Goal: Task Accomplishment & Management: Manage account settings

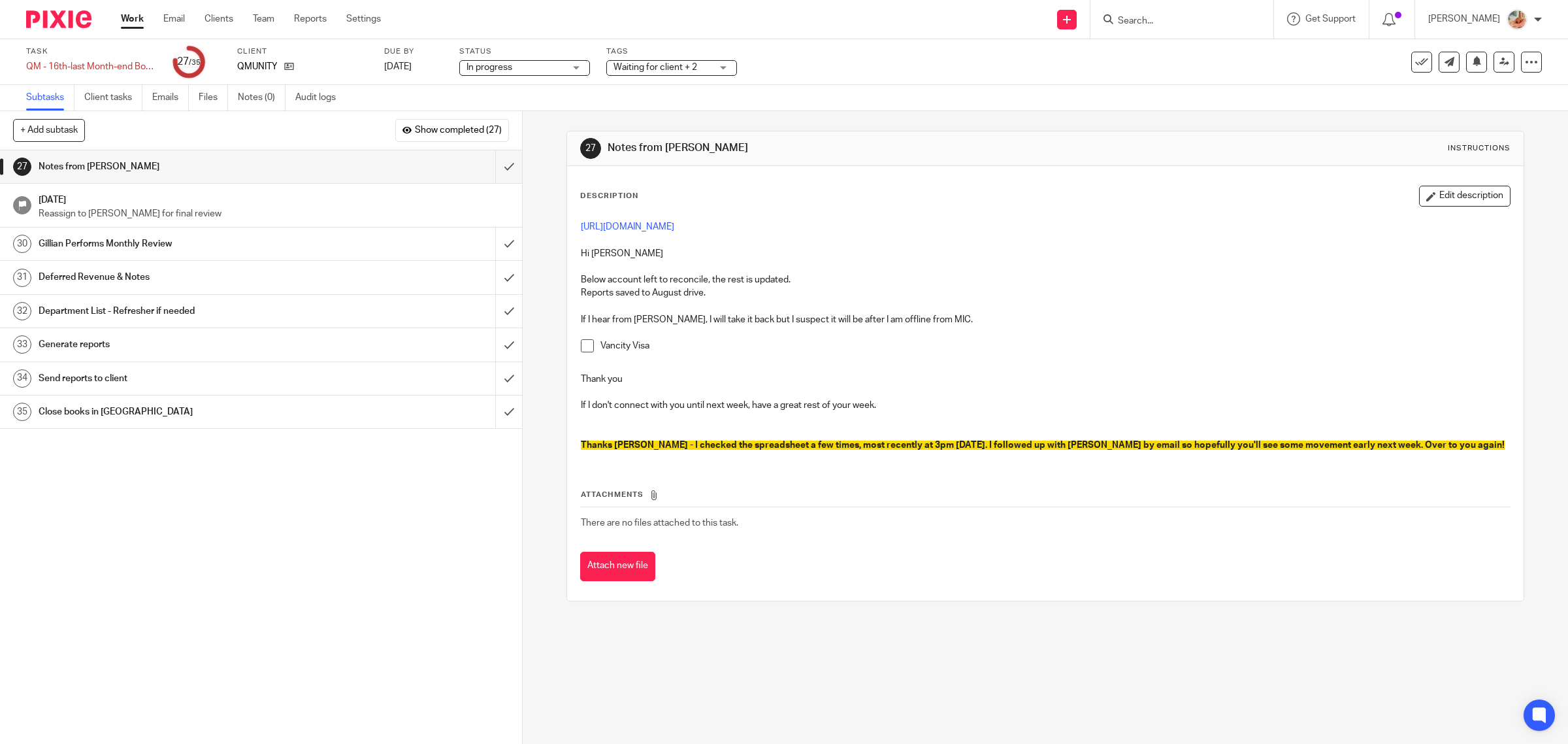
drag, startPoint x: 583, startPoint y: 350, endPoint x: 624, endPoint y: 337, distance: 43.0
click at [583, 350] on span at bounding box center [588, 346] width 13 height 13
click at [1419, 203] on button "Edit description" at bounding box center [1464, 196] width 92 height 21
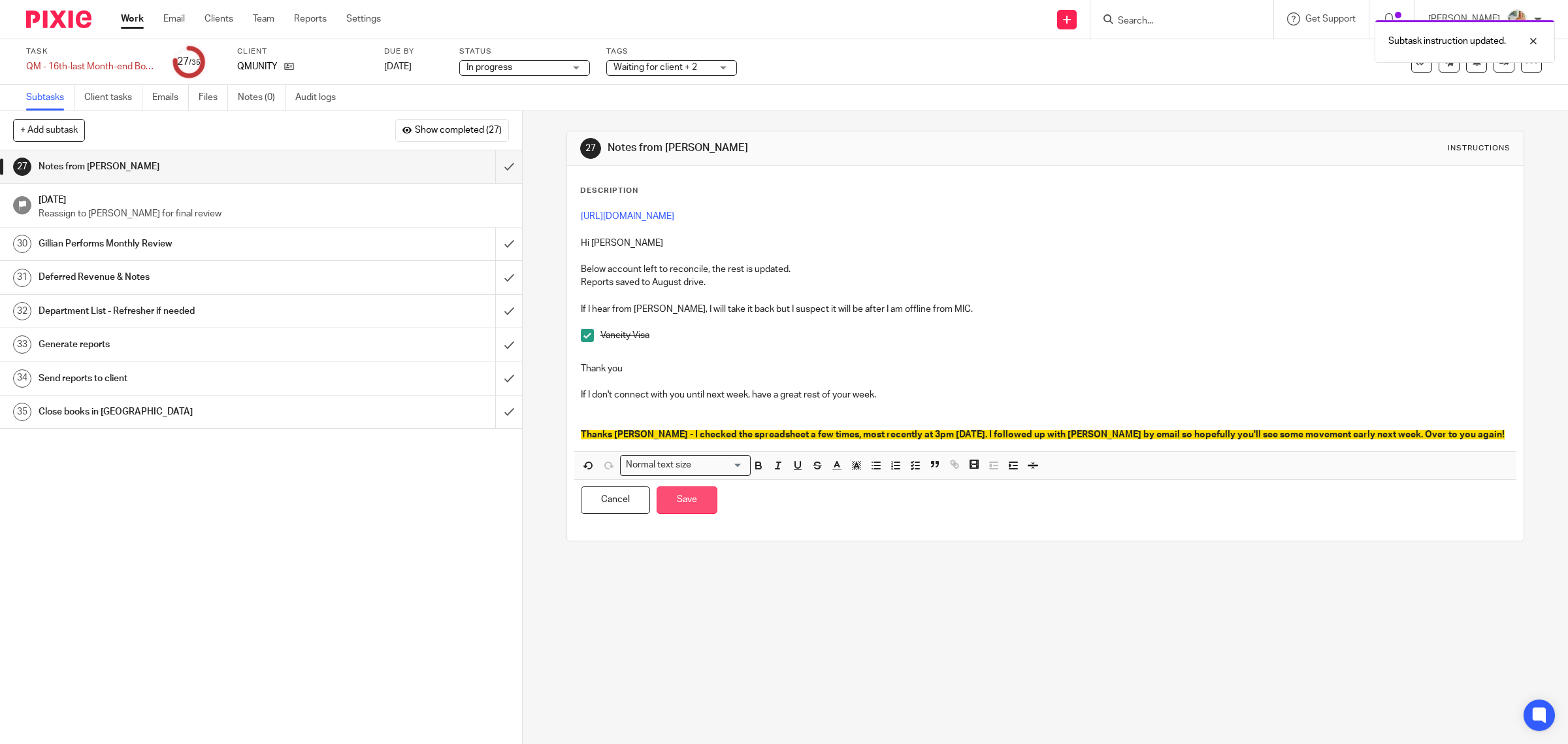
click at [664, 513] on button "Save" at bounding box center [686, 501] width 60 height 28
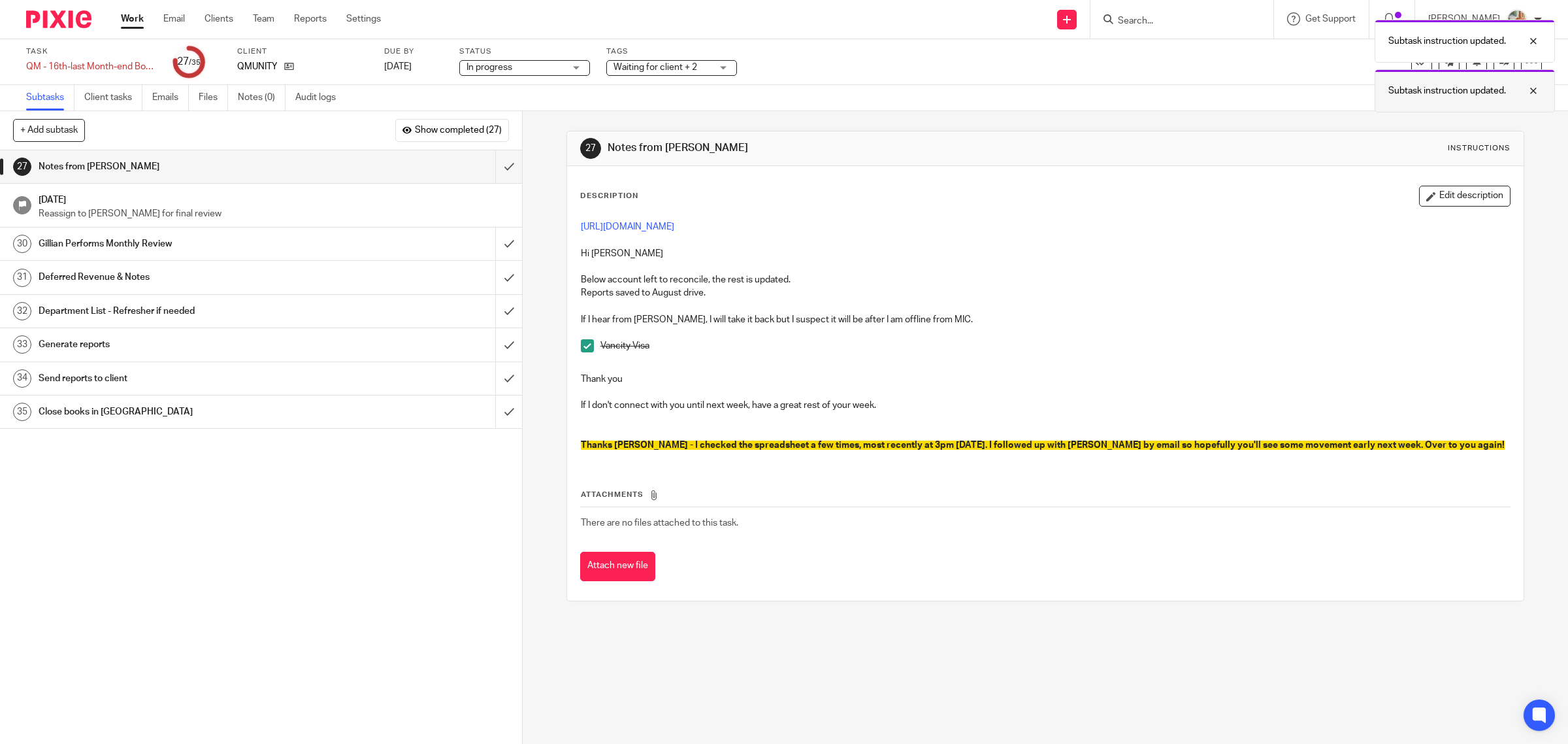
click at [1527, 92] on div at bounding box center [1523, 90] width 35 height 16
click at [1536, 37] on div at bounding box center [1523, 41] width 35 height 16
click at [1521, 71] on div at bounding box center [1531, 62] width 21 height 21
click at [1475, 114] on link "Advanced task editor" at bounding box center [1478, 113] width 87 height 9
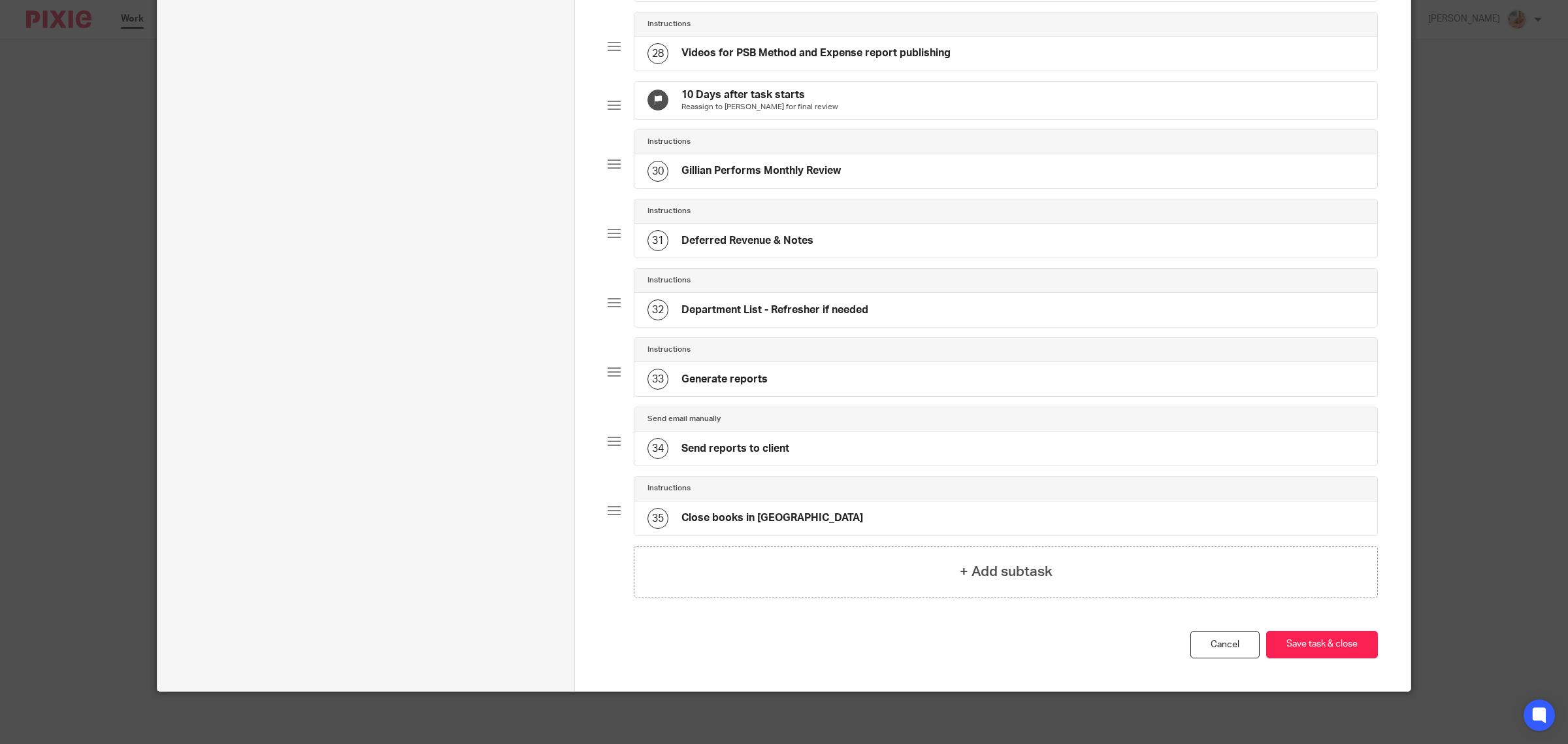
scroll to position [2019, 0]
click at [944, 564] on div "+ Add subtask" at bounding box center [1005, 572] width 744 height 52
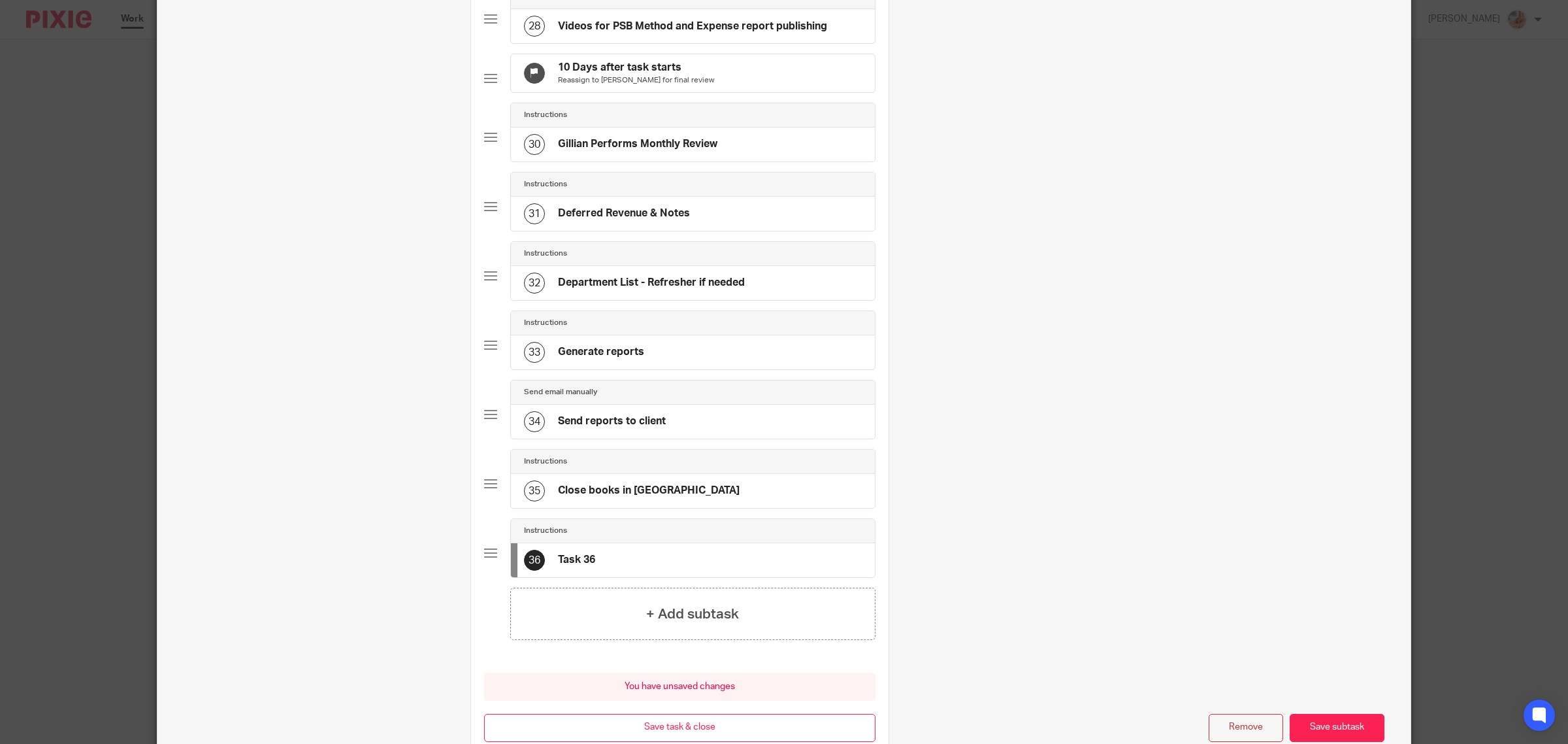
scroll to position [0, 0]
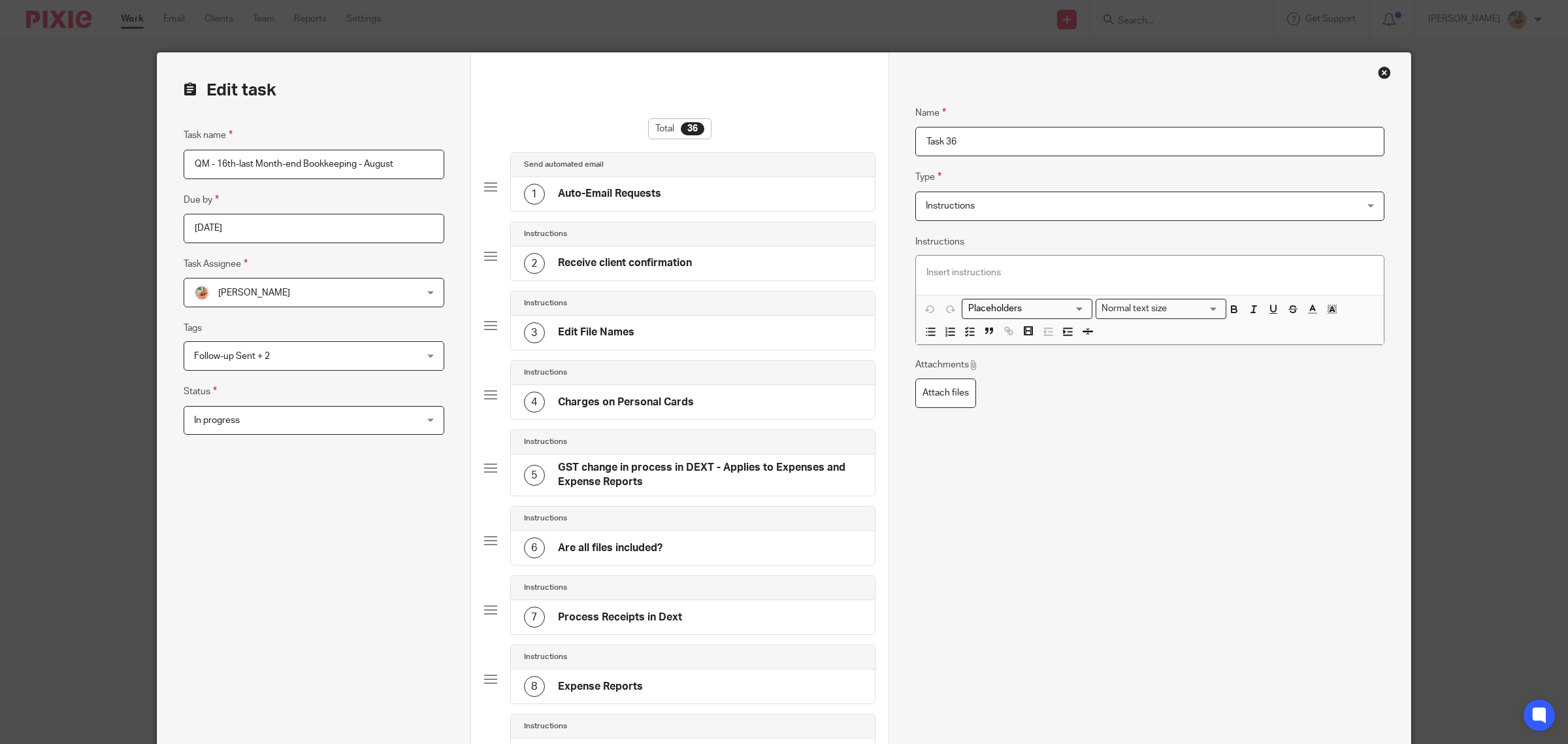
drag, startPoint x: 931, startPoint y: 142, endPoint x: 900, endPoint y: 145, distance: 31.1
type input "Notes from Ciara - 2"
click at [949, 275] on p at bounding box center [1150, 272] width 447 height 13
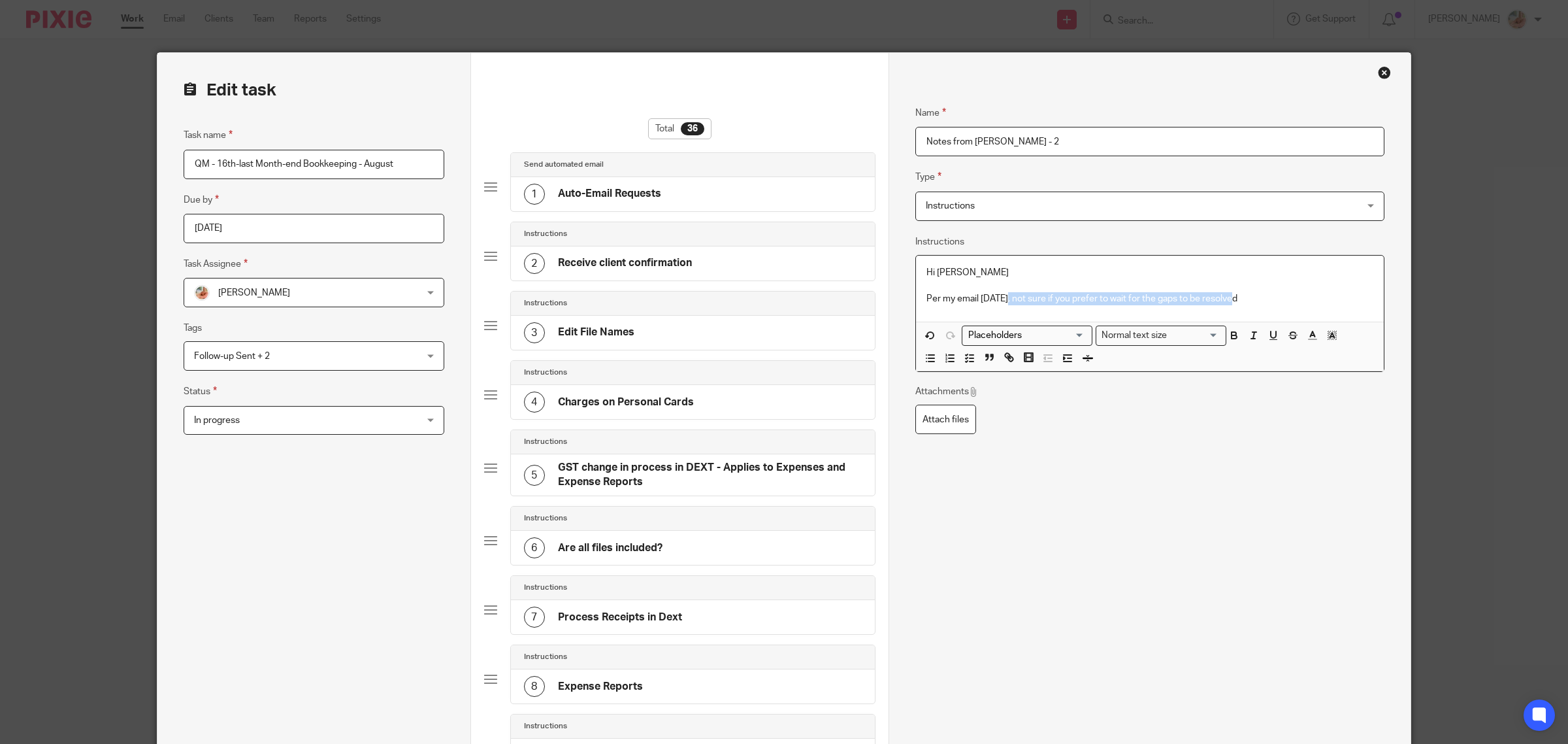
drag, startPoint x: 1229, startPoint y: 302, endPoint x: 1000, endPoint y: 301, distance: 229.0
click at [1000, 301] on p "Per my email today, not sure if you prefer to wait for the gaps to be resolved" at bounding box center [1150, 298] width 447 height 13
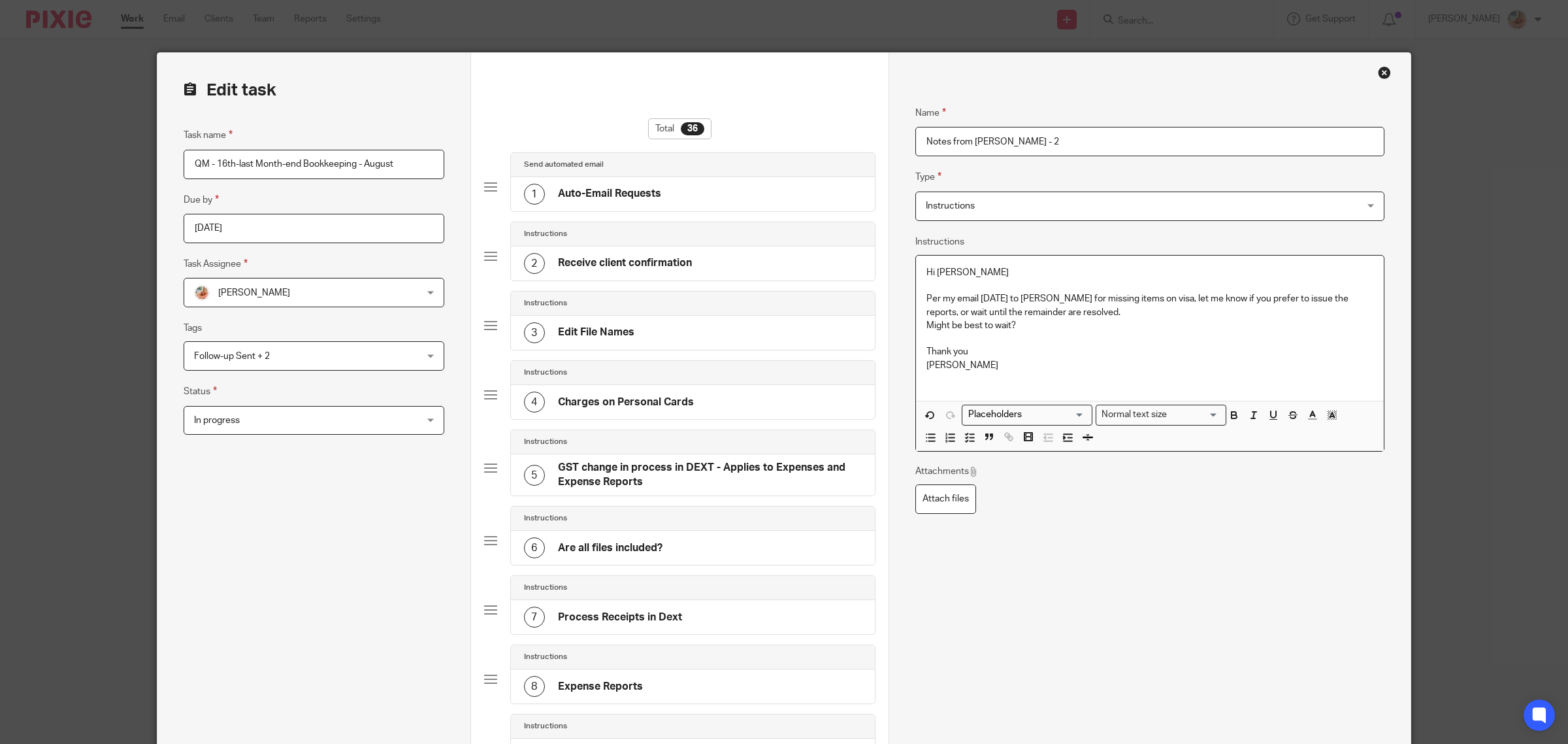
click at [1012, 313] on p "Per my email today to Caro for missing items on visa, let me know if you prefer…" at bounding box center [1150, 305] width 447 height 27
click at [1017, 322] on p "Might be best to wait?" at bounding box center [1150, 325] width 447 height 13
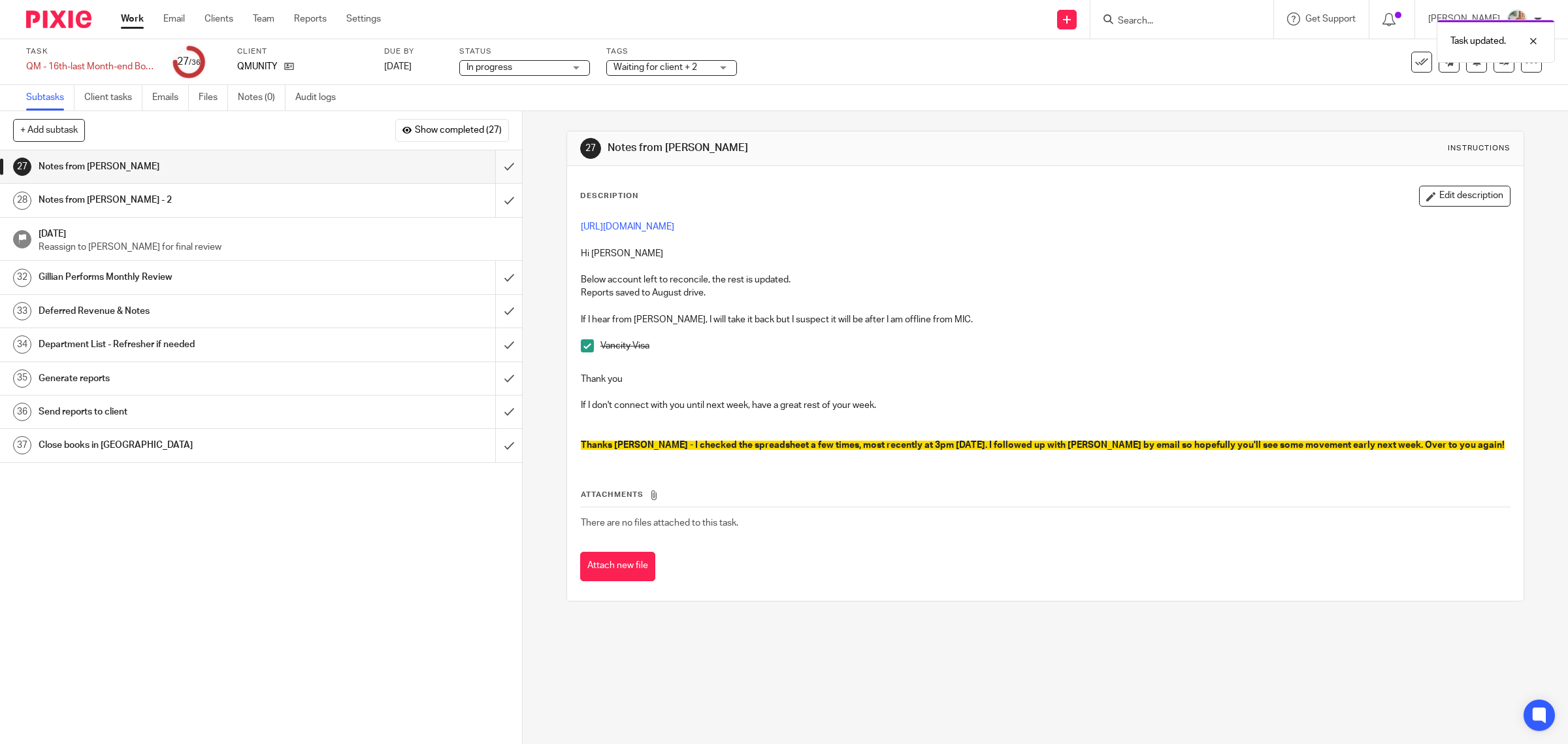
click at [487, 163] on input "submit" at bounding box center [261, 166] width 522 height 33
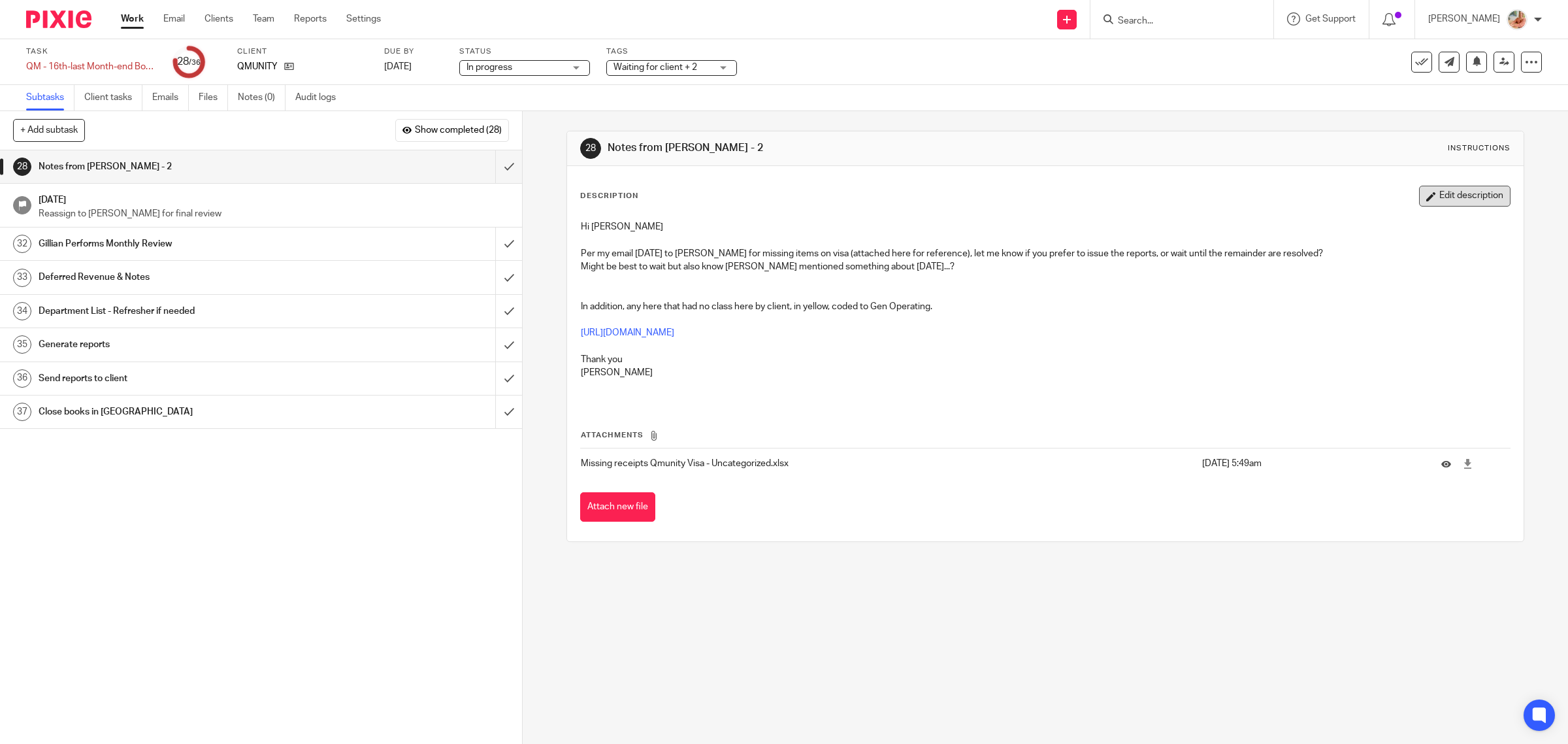
click at [1422, 204] on button "Edit description" at bounding box center [1464, 196] width 92 height 21
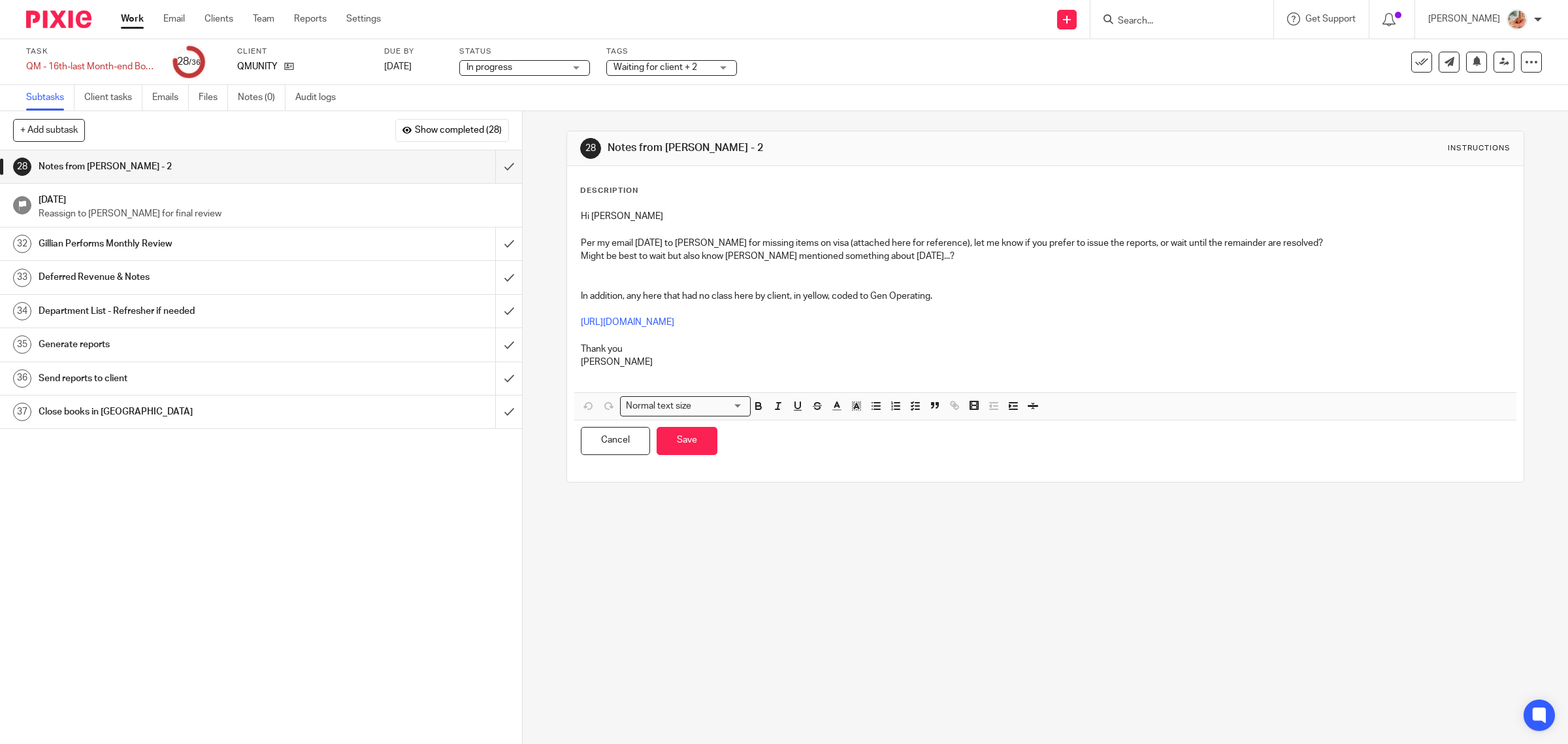
click at [938, 263] on p at bounding box center [1046, 276] width 929 height 27
click at [941, 261] on p "Might be best to wait but also know Karan mentioned something about Thursday...?" at bounding box center [1046, 257] width 929 height 13
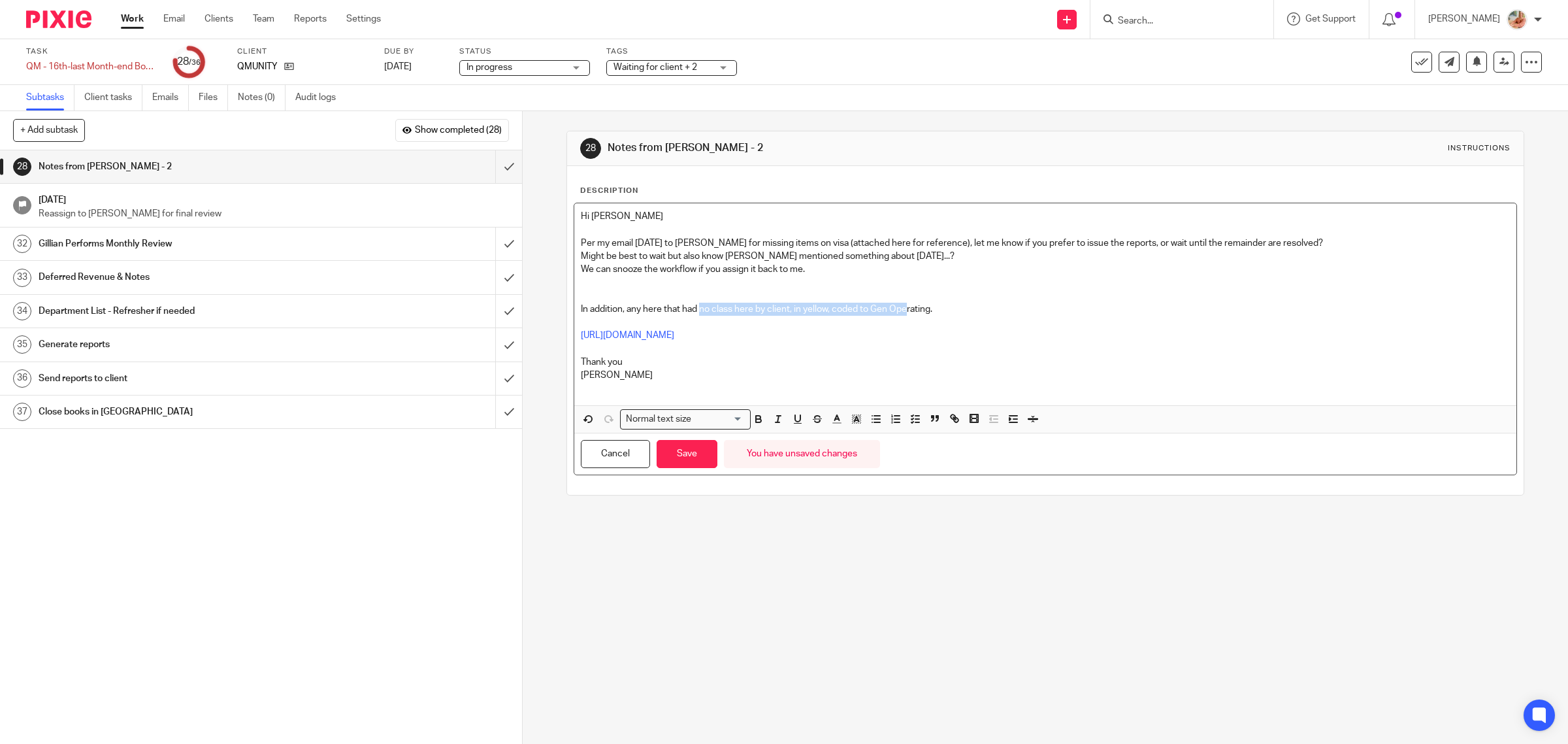
drag, startPoint x: 697, startPoint y: 313, endPoint x: 903, endPoint y: 312, distance: 206.0
click at [903, 312] on p "In addition, any here that had no class here by client, in yellow, coded to Gen…" at bounding box center [1046, 309] width 929 height 13
click at [932, 296] on p at bounding box center [1046, 290] width 929 height 27
click at [935, 302] on p "In addition, any here that had no class here by client, in yellow, coded to Gen…" at bounding box center [1046, 309] width 929 height 13
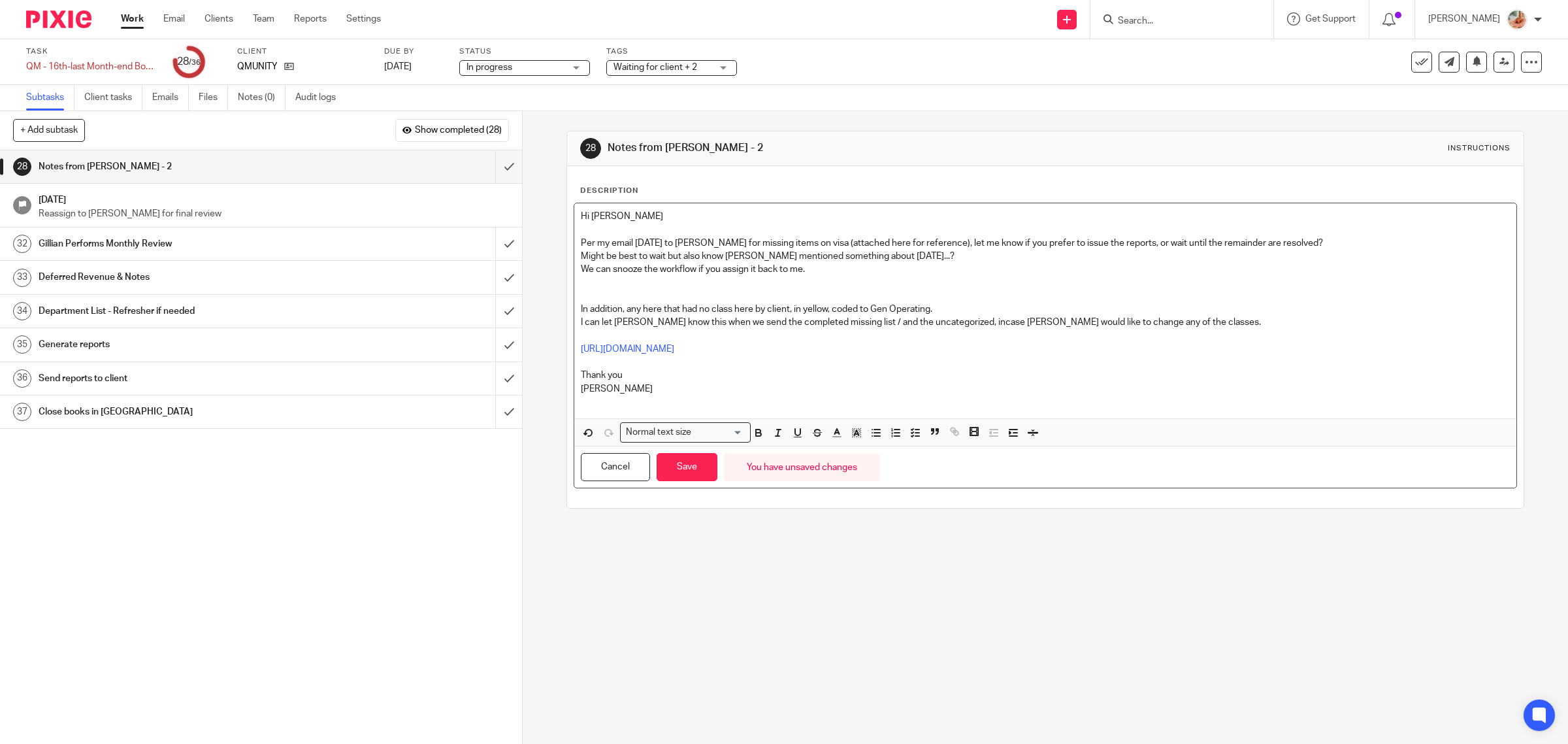
click at [640, 308] on p "In addition, any here that had no class here by client, in yellow, coded to Gen…" at bounding box center [1046, 309] width 929 height 13
drag, startPoint x: 765, startPoint y: 306, endPoint x: 792, endPoint y: 306, distance: 27.0
click at [792, 306] on p "In addition, any in the below link here that had no class here by client, in ye…" at bounding box center [1046, 309] width 929 height 13
click at [674, 351] on link "https://docs.google.com/spreadsheets/d/1cm5Kk3YfS5bJoWxtyPIi11z5qbDIIlJQtd4FlkF…" at bounding box center [627, 348] width 93 height 9
drag, startPoint x: 636, startPoint y: 307, endPoint x: 660, endPoint y: 308, distance: 24.0
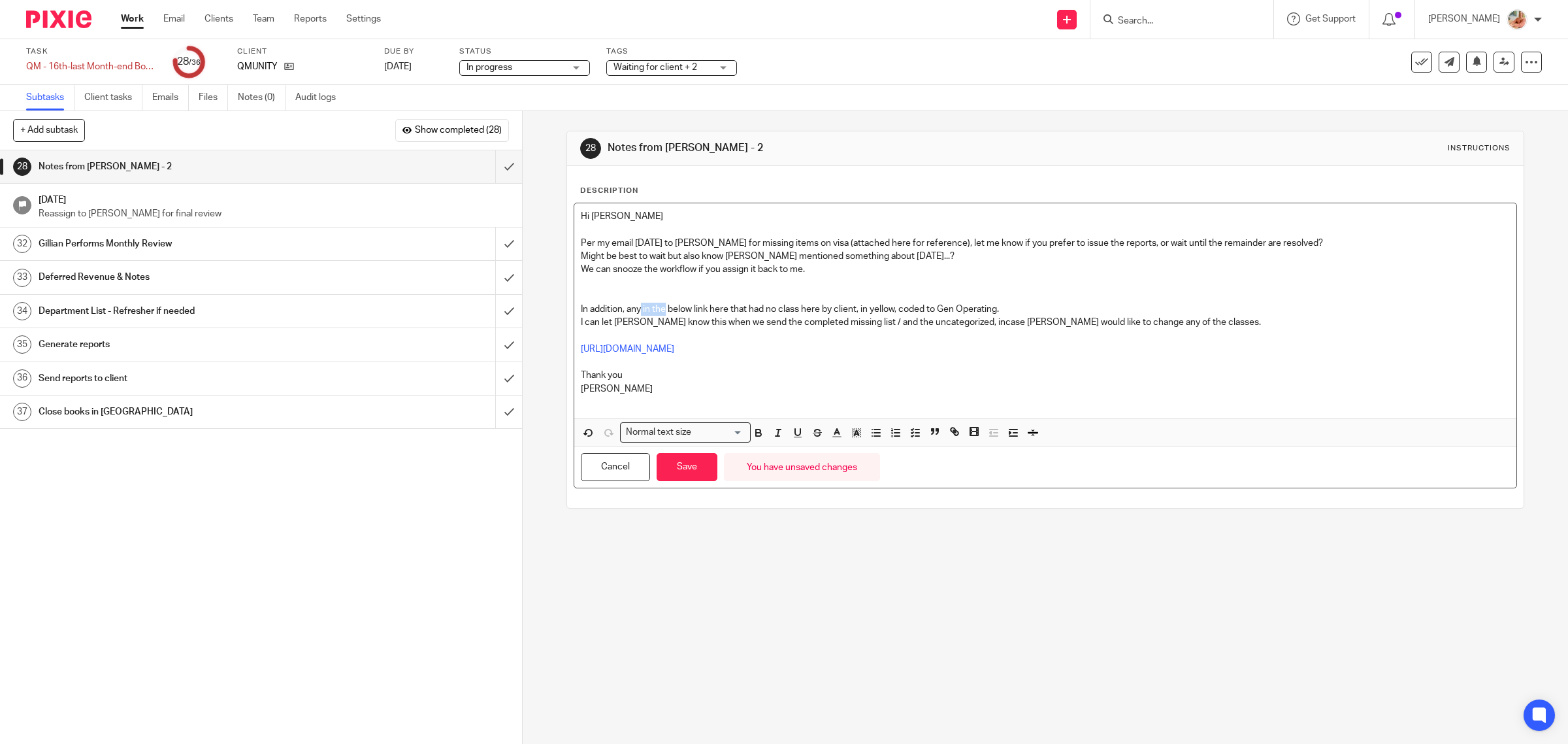
click at [660, 308] on p "In addition, any in the below link here that had no class here by client, in ye…" at bounding box center [1046, 309] width 929 height 13
drag, startPoint x: 683, startPoint y: 311, endPoint x: 700, endPoint y: 312, distance: 17.0
click at [700, 312] on p "In addition, any below link here that had no class here by client, in yellow, c…" at bounding box center [1046, 309] width 929 height 13
drag, startPoint x: 723, startPoint y: 312, endPoint x: 759, endPoint y: 313, distance: 36.0
click at [759, 313] on p "In addition, any below link that had no class here by client, in yellow, coded …" at bounding box center [1046, 309] width 929 height 13
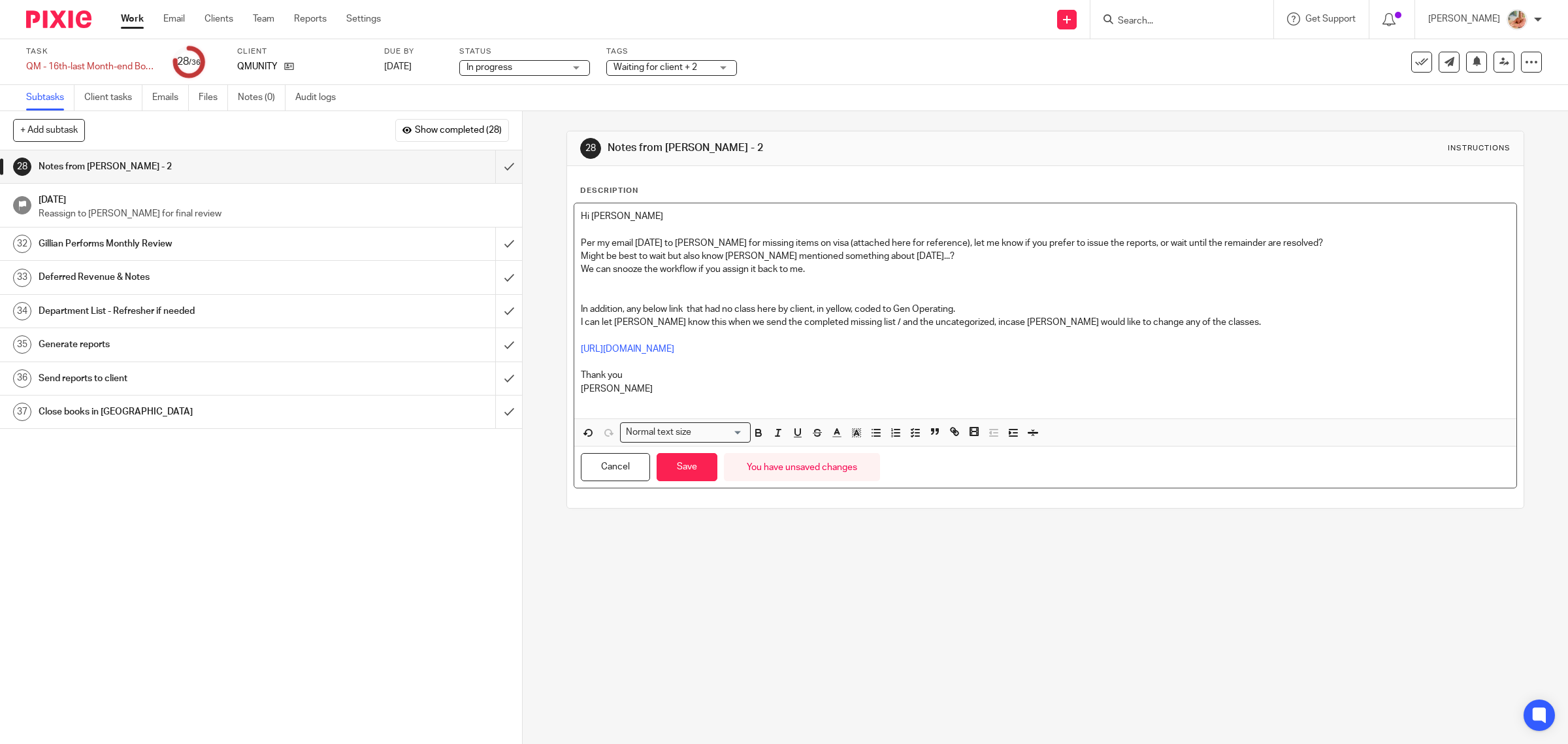
click at [759, 321] on p "I can let Karan know this when we send the completed missing list / and the unc…" at bounding box center [1046, 322] width 929 height 13
drag, startPoint x: 755, startPoint y: 311, endPoint x: 813, endPoint y: 310, distance: 58.0
click at [813, 310] on p "In addition, any below link that had no class in yellow, coded to Gen Operating." at bounding box center [1046, 309] width 929 height 13
click at [848, 316] on p "I can let Karan know this when we send the completed missing list / and the unc…" at bounding box center [1046, 322] width 929 height 13
drag, startPoint x: 848, startPoint y: 312, endPoint x: 886, endPoint y: 309, distance: 38.1
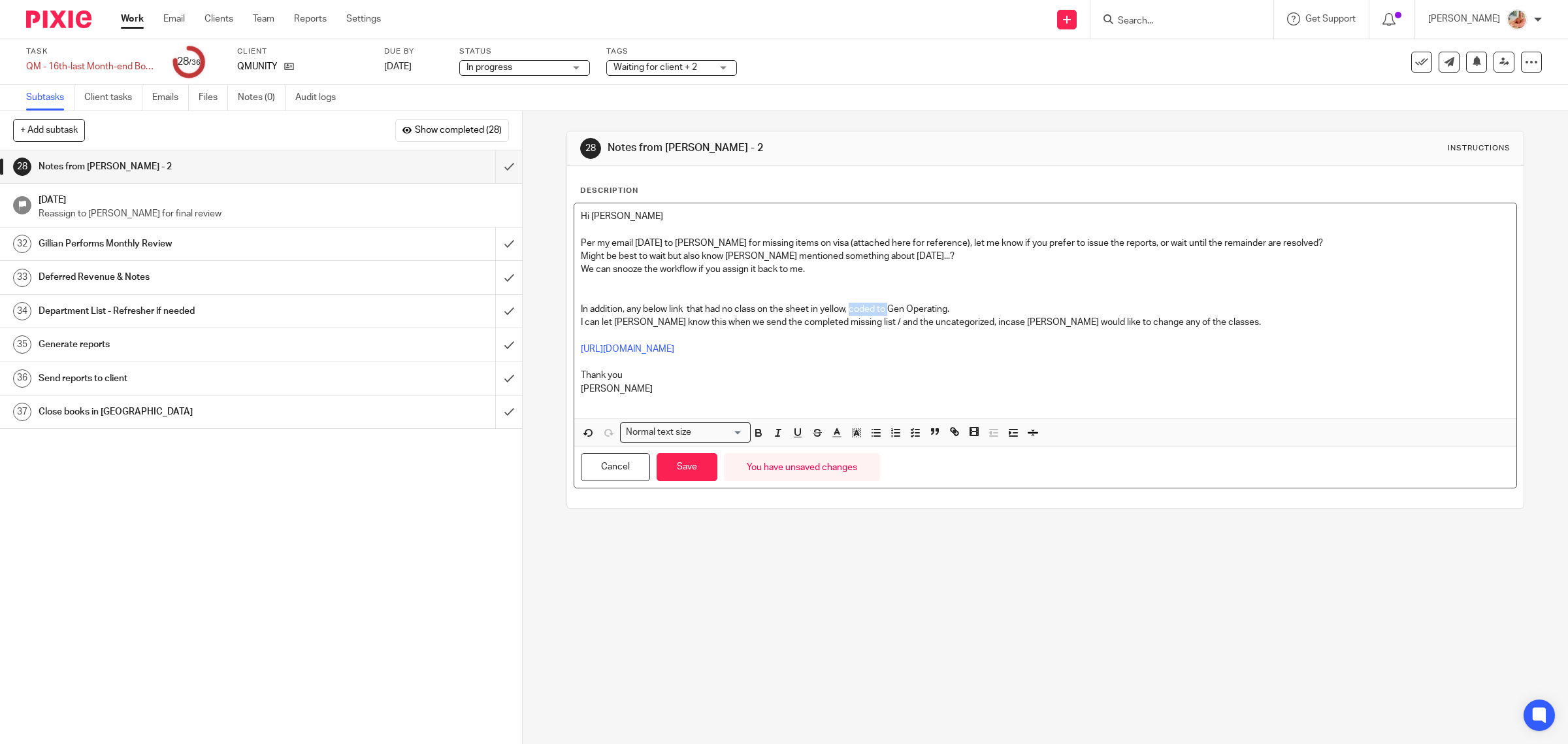
click at [886, 309] on p "In addition, any below link that had no class on the sheet in yellow, coded to …" at bounding box center [1046, 309] width 929 height 13
drag, startPoint x: 824, startPoint y: 307, endPoint x: 844, endPoint y: 305, distance: 20.1
click at [844, 305] on p "In addition, any below link that had no class on the sheet in yellow, I used Ge…" at bounding box center [1046, 309] width 929 height 13
click at [856, 431] on icon "button" at bounding box center [856, 433] width 12 height 12
click at [867, 451] on ul "Compact color picker" at bounding box center [876, 463] width 159 height 40
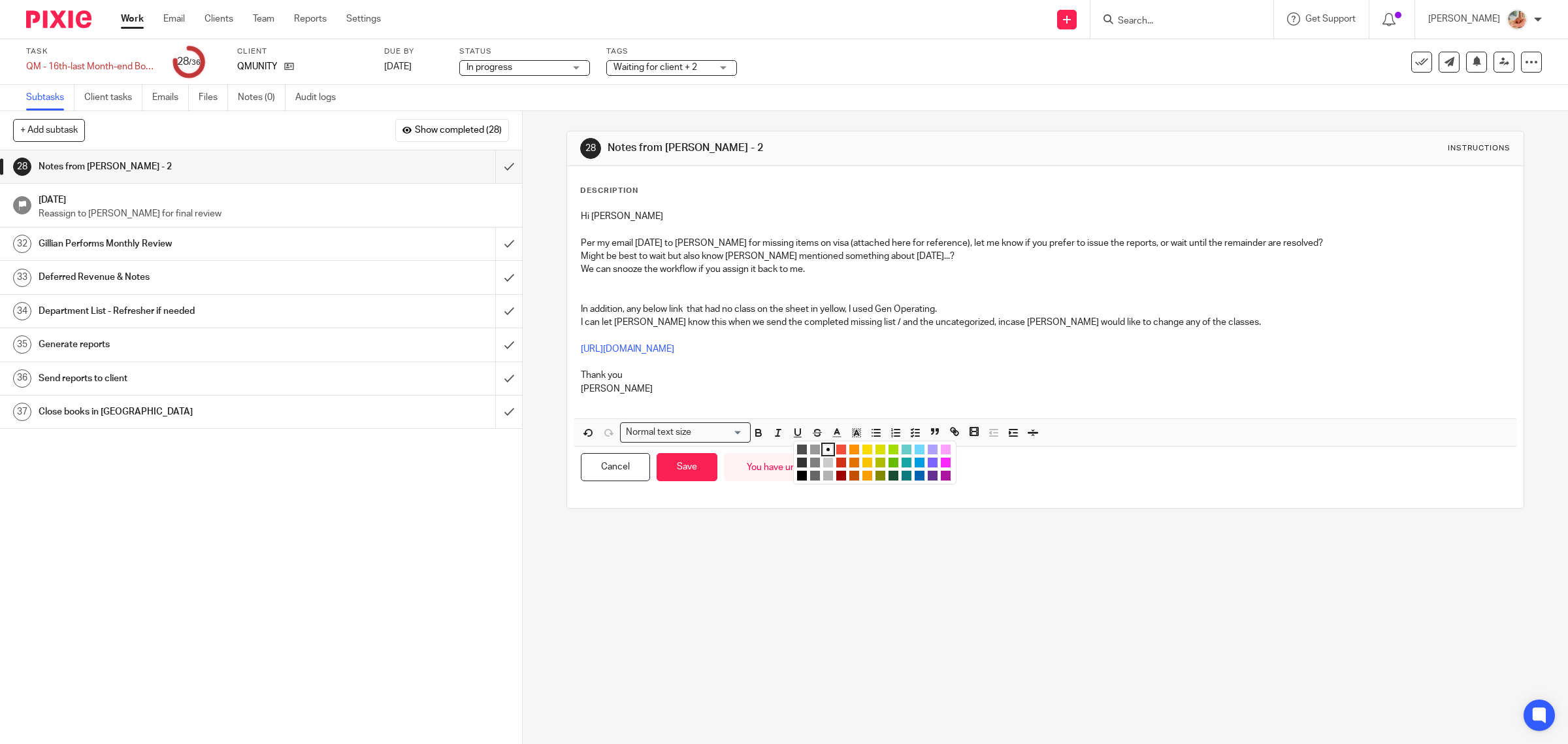
click at [871, 363] on p at bounding box center [1046, 362] width 929 height 13
drag, startPoint x: 820, startPoint y: 309, endPoint x: 844, endPoint y: 313, distance: 24.3
click at [844, 313] on p "In addition, any below link that had no class on the sheet in yellow, I used Ge…" at bounding box center [1046, 309] width 929 height 13
click at [855, 434] on line "button" at bounding box center [856, 434] width 3 height 0
click at [862, 449] on li "color:#FCDC00" at bounding box center [867, 448] width 10 height 10
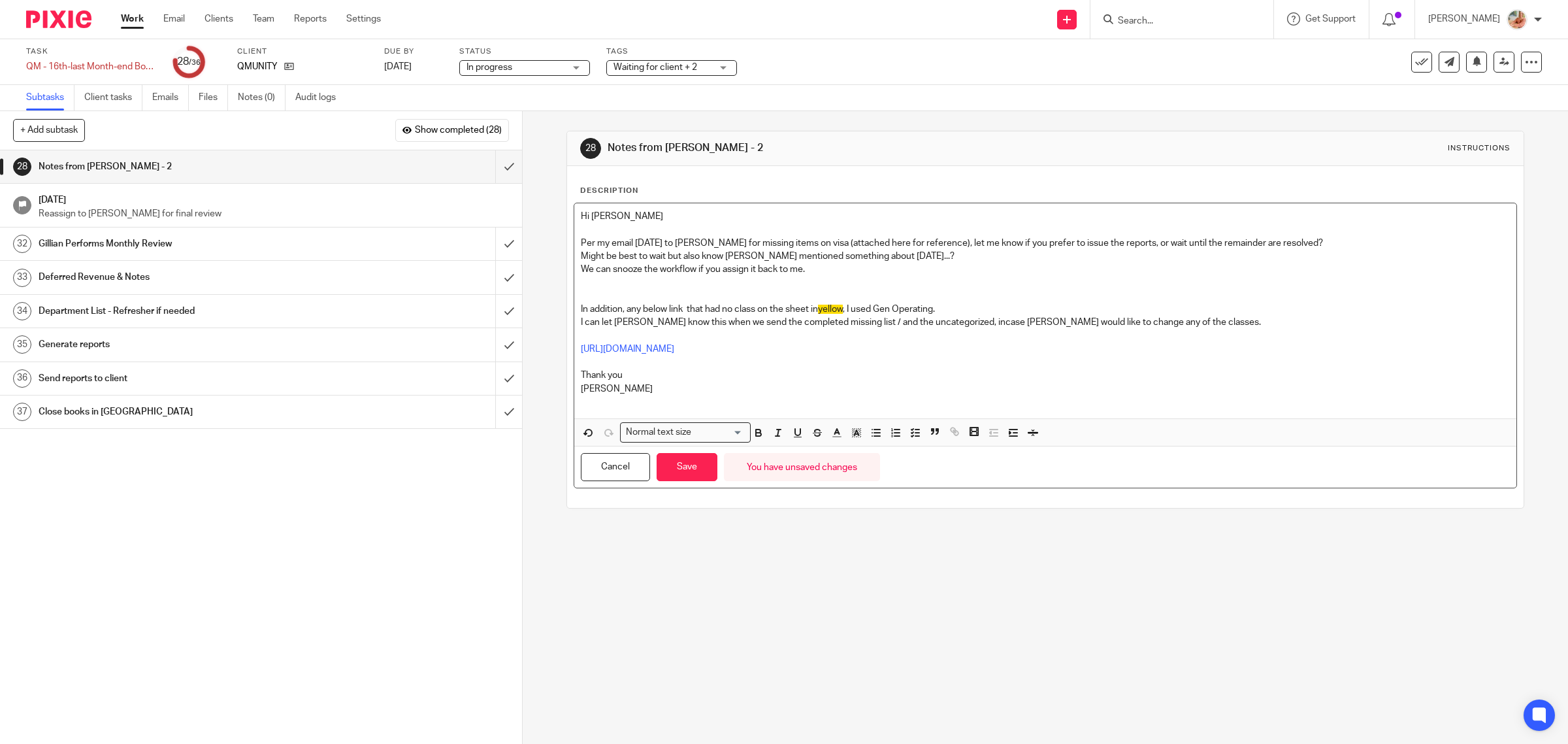
click at [860, 407] on p at bounding box center [1046, 402] width 929 height 13
click at [677, 460] on button "Save" at bounding box center [686, 467] width 60 height 28
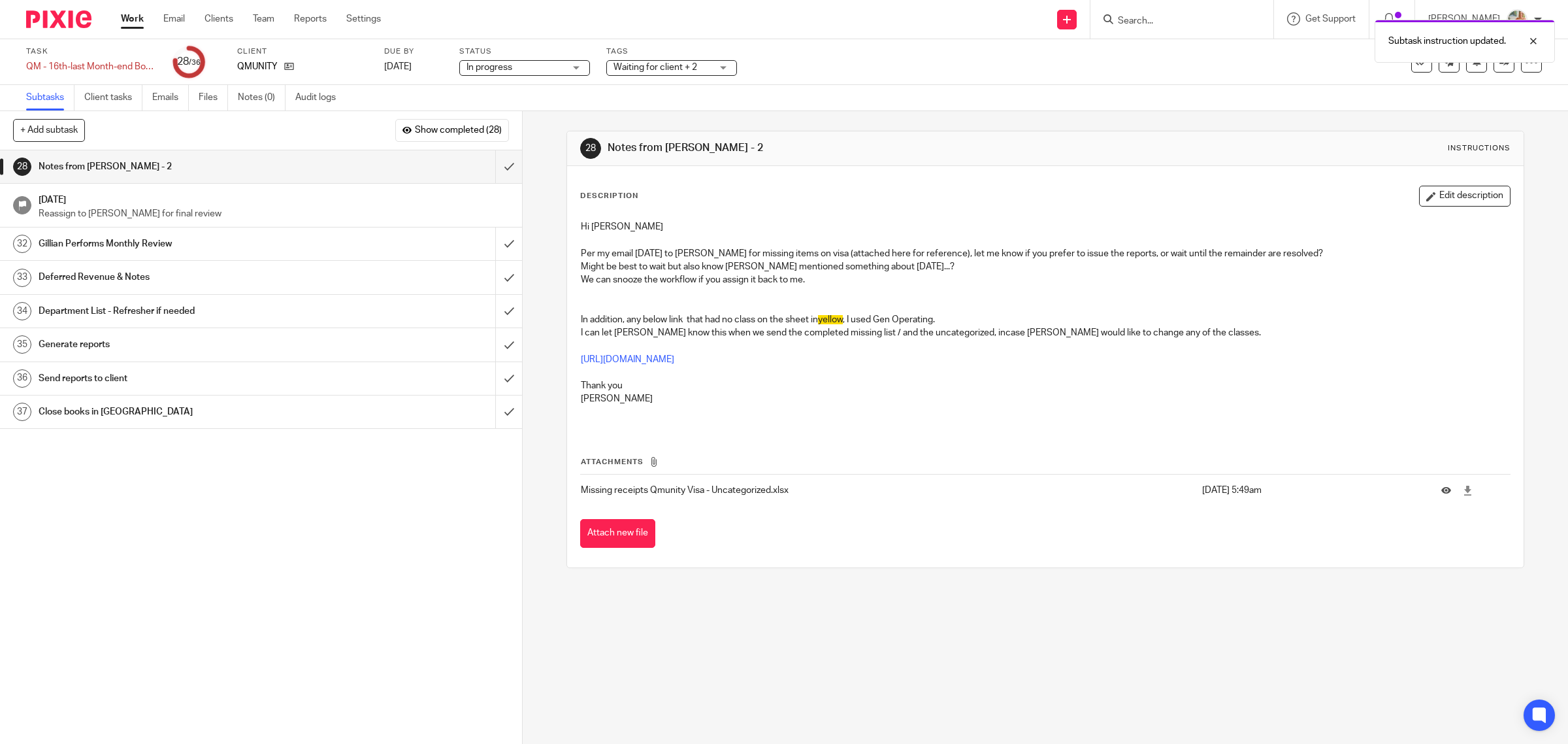
click at [694, 66] on span "Waiting for client + 2" at bounding box center [655, 67] width 84 height 9
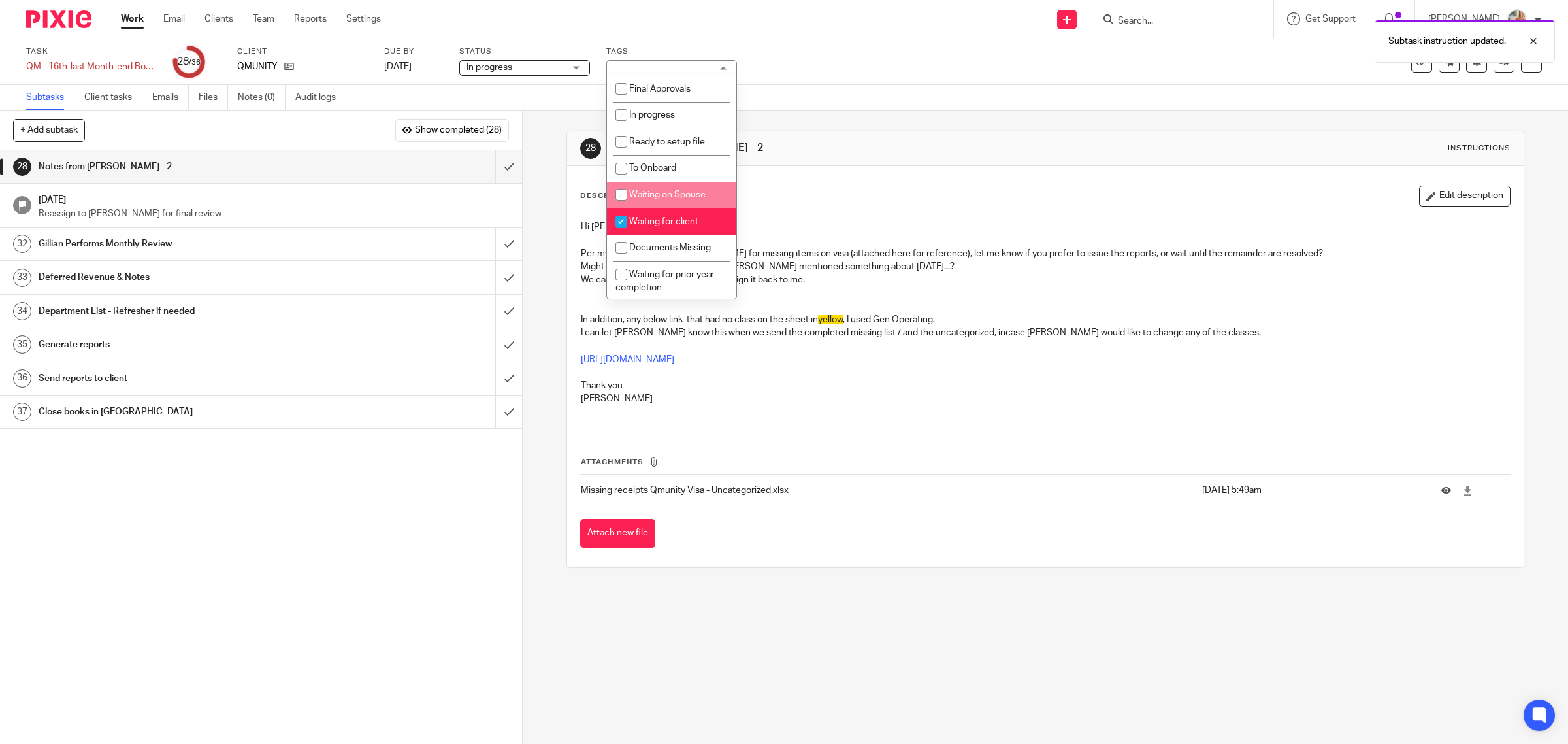
click at [631, 209] on li "Waiting for client" at bounding box center [671, 221] width 129 height 27
checkbox input "false"
click at [648, 254] on li "Documents Missing" at bounding box center [671, 248] width 129 height 27
checkbox input "true"
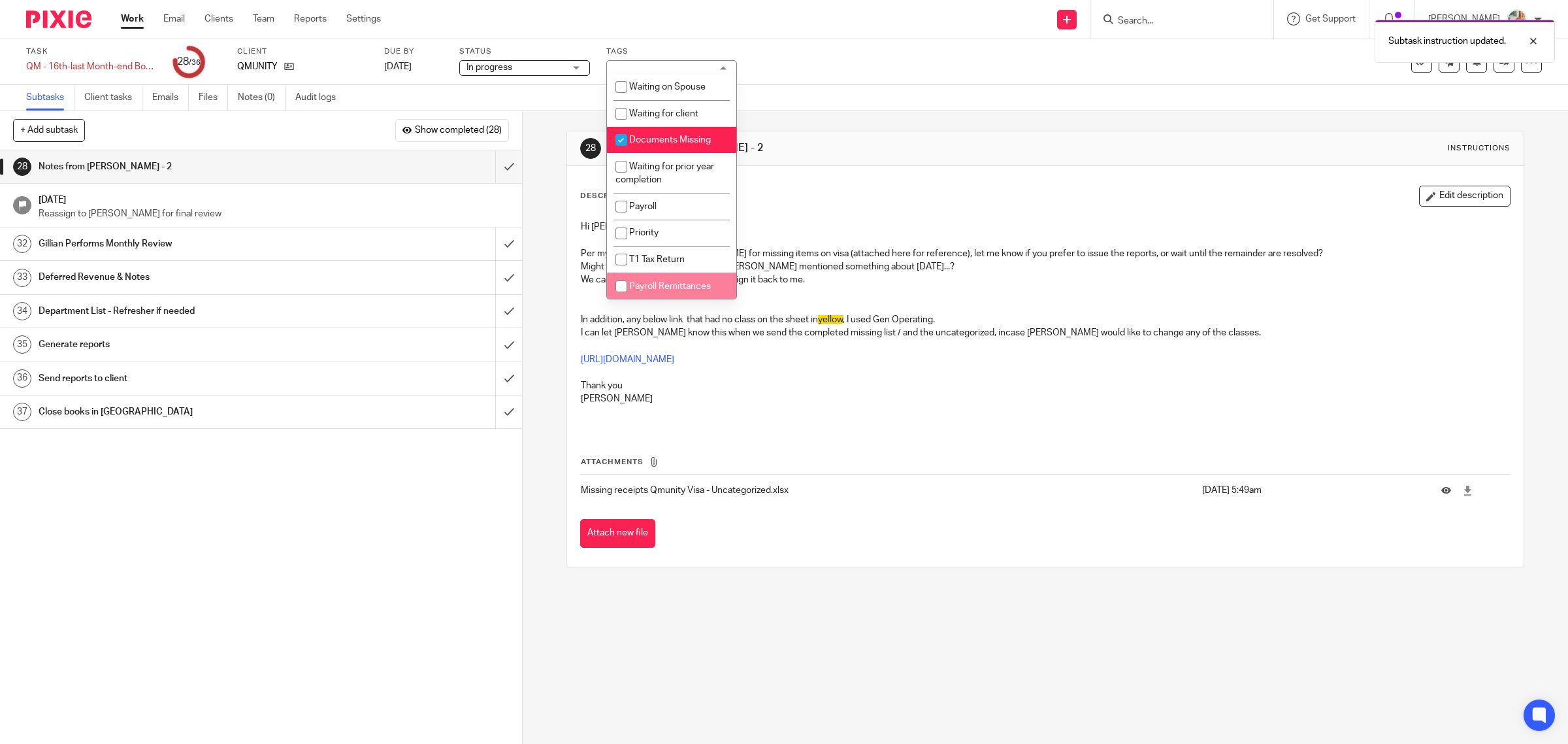
scroll to position [317, 0]
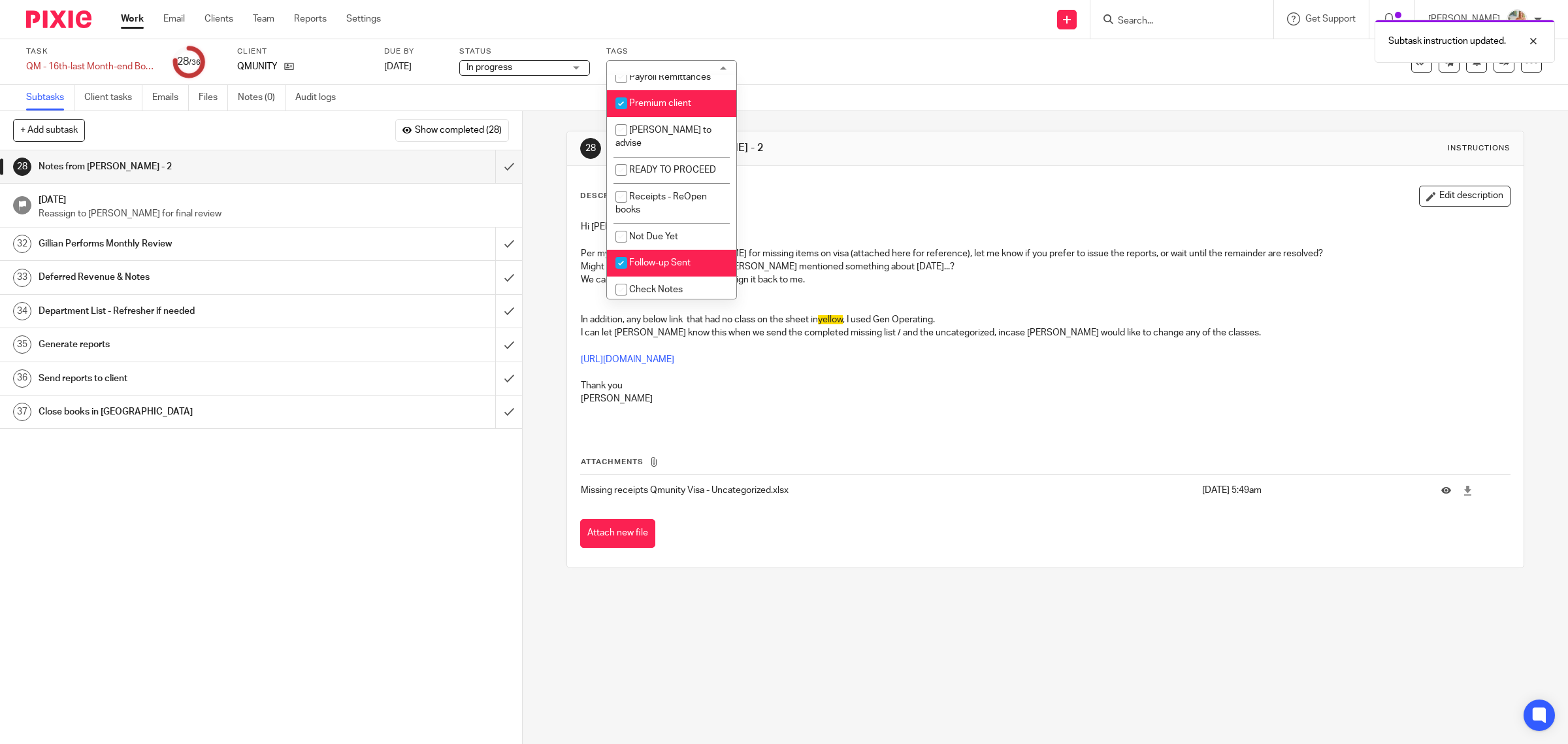
click at [653, 266] on li "Follow-up Sent" at bounding box center [671, 263] width 129 height 27
checkbox input "false"
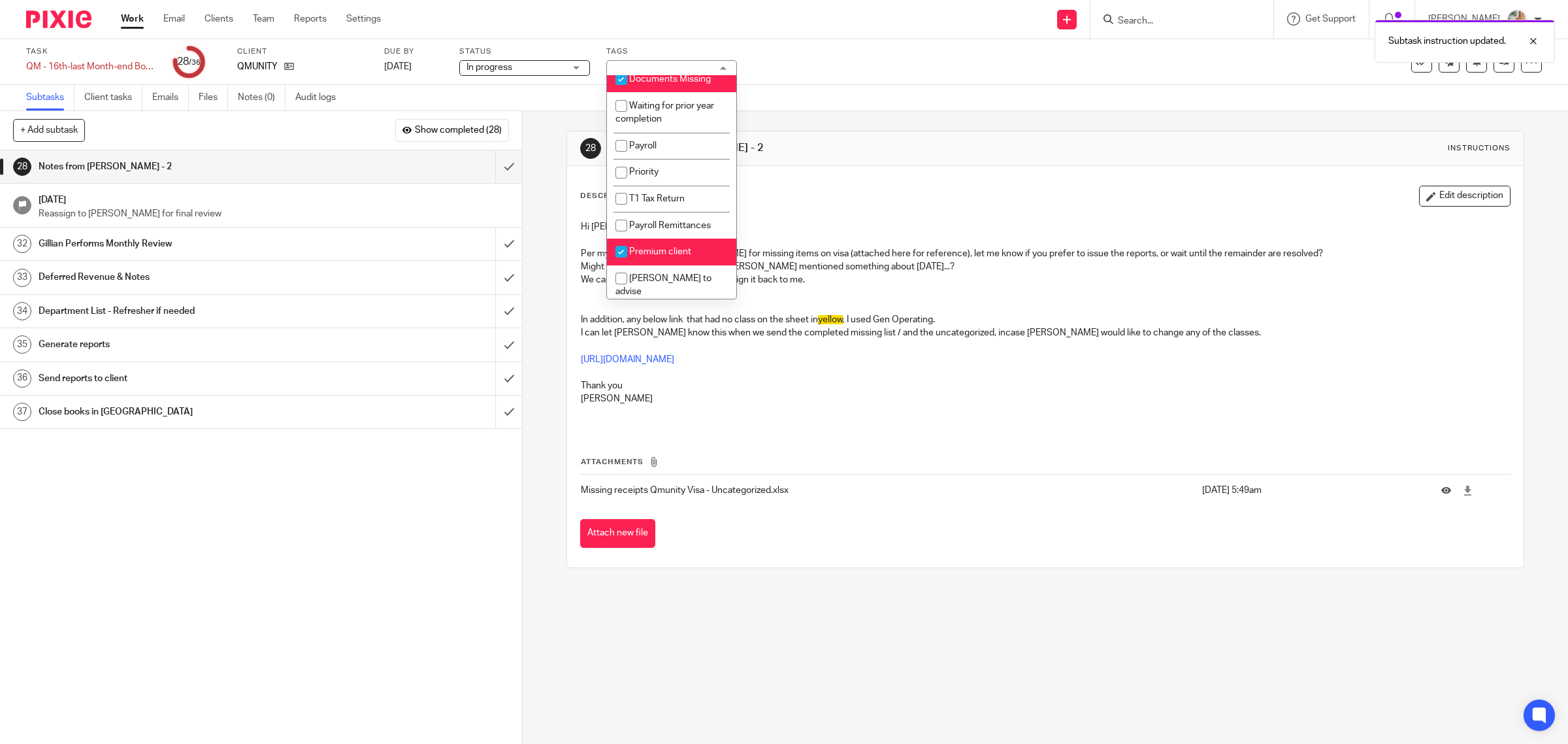
scroll to position [0, 0]
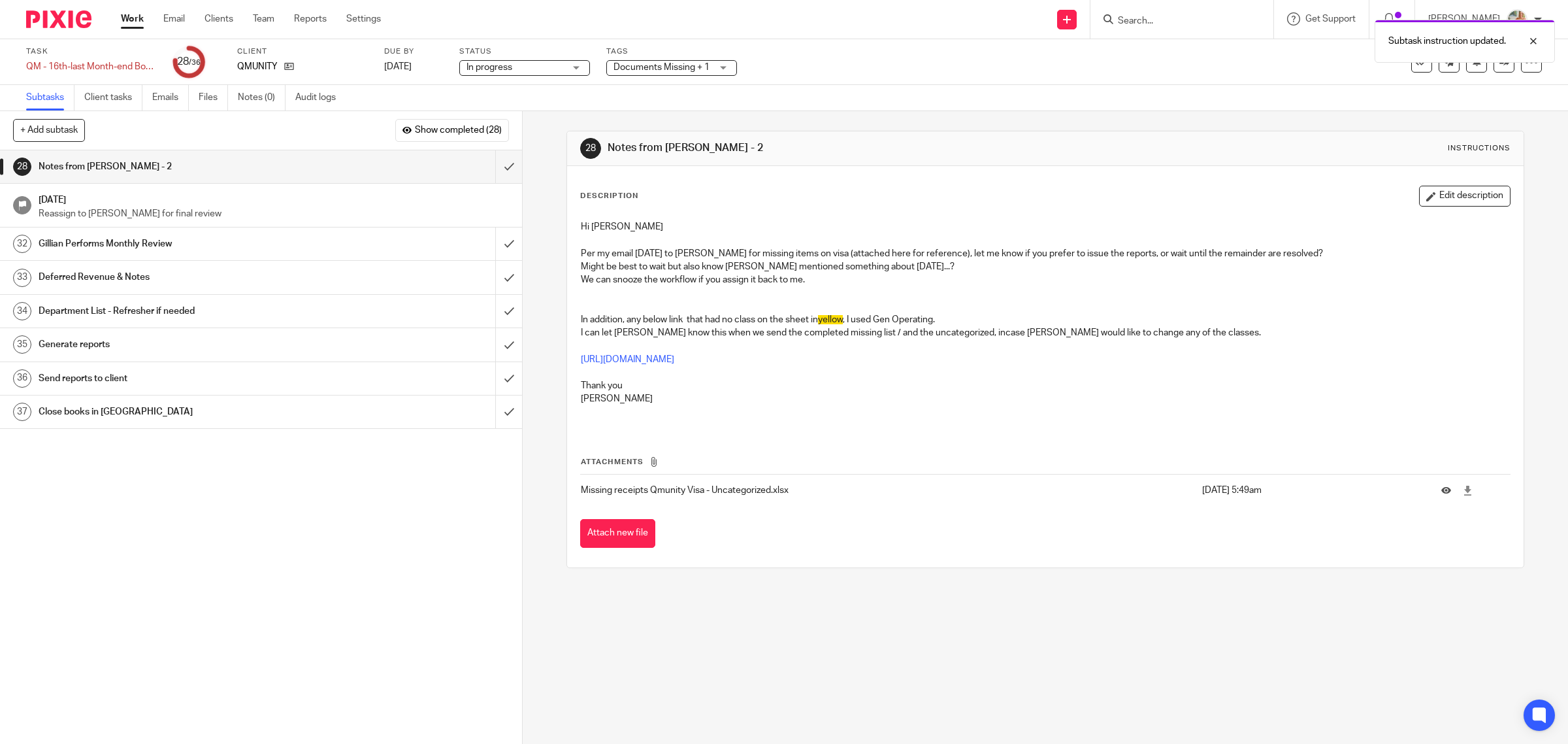
click at [1370, 199] on div "Description Edit description" at bounding box center [1046, 196] width 931 height 21
click at [694, 66] on span "Documents Missing + 1" at bounding box center [661, 67] width 96 height 9
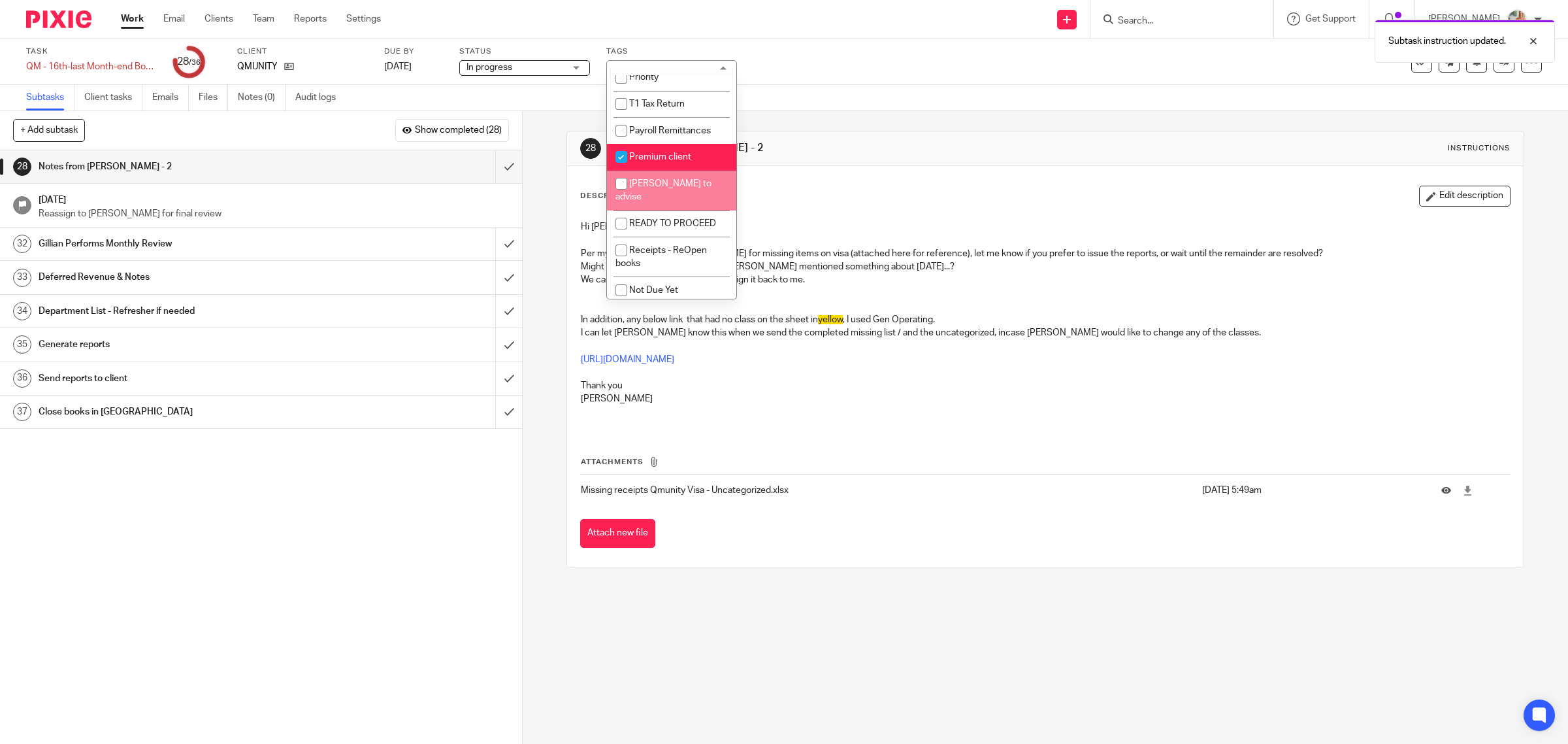
scroll to position [235, 0]
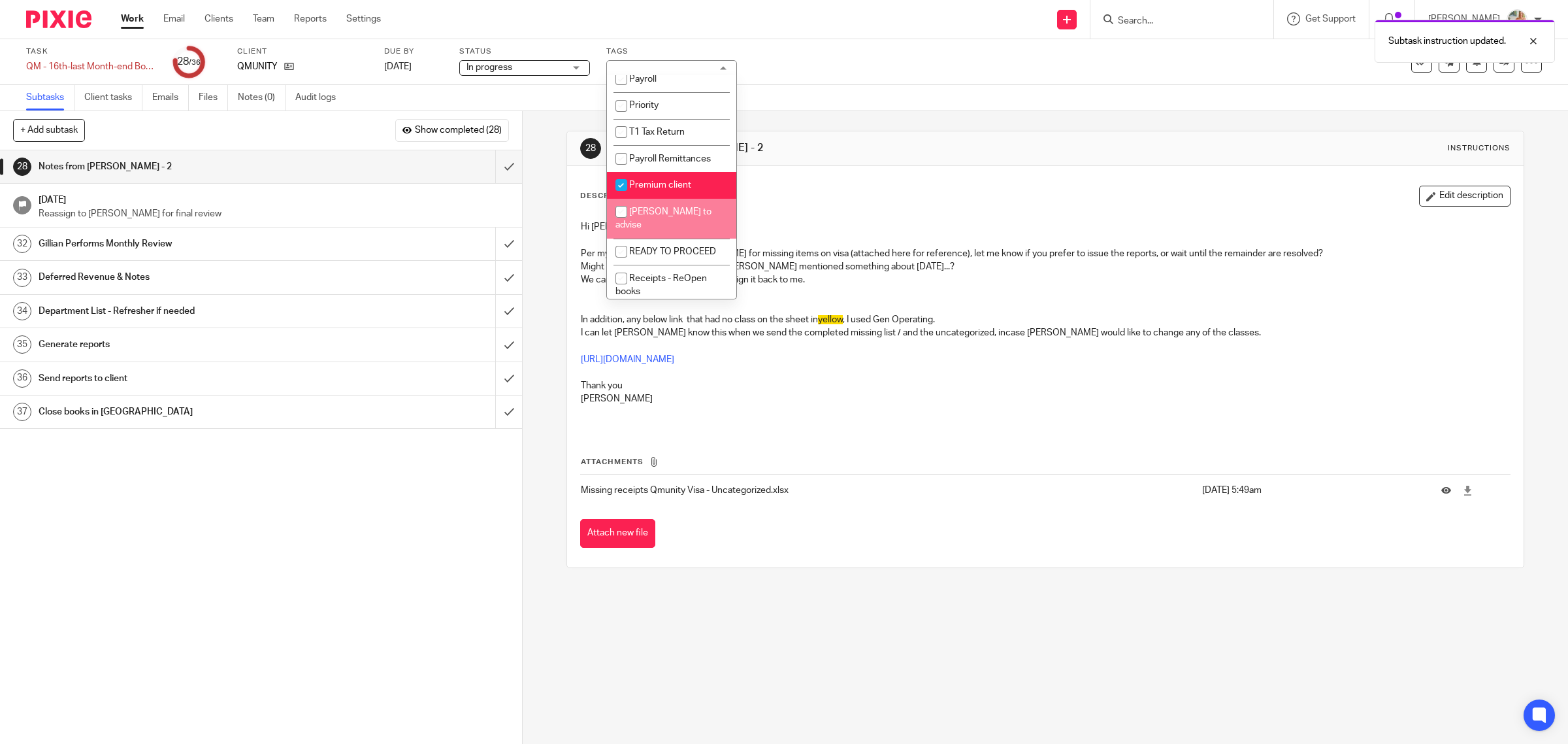
drag, startPoint x: 638, startPoint y: 207, endPoint x: 1006, endPoint y: 207, distance: 368.0
click at [638, 207] on span "[PERSON_NAME] to advise" at bounding box center [663, 219] width 96 height 23
checkbox input "true"
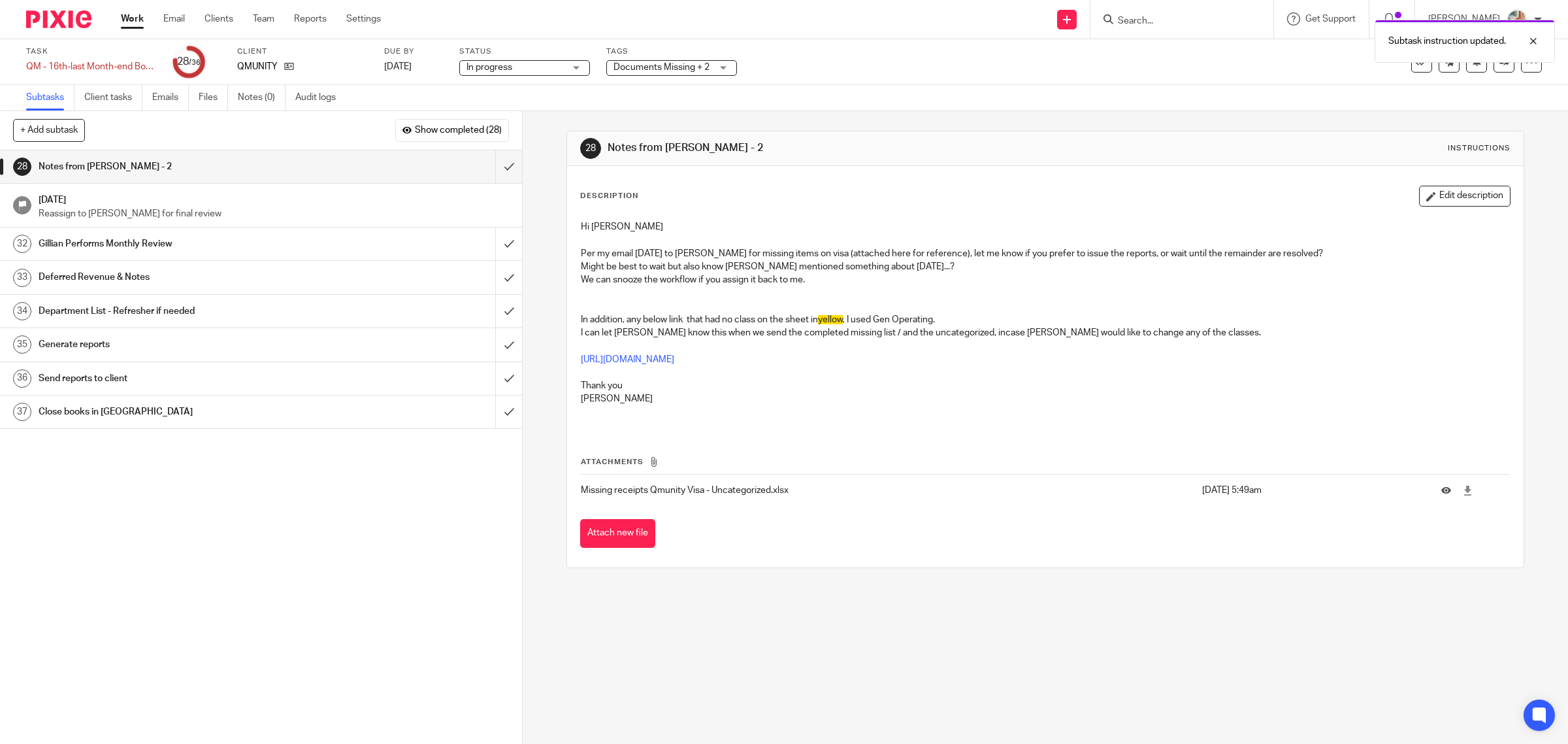
drag, startPoint x: 1009, startPoint y: 207, endPoint x: 1159, endPoint y: 193, distance: 150.7
click at [1010, 207] on div "Description Edit description Hi Gillian Per my email today to Caro for missing …" at bounding box center [1046, 307] width 931 height 244
click at [1493, 66] on link at bounding box center [1504, 62] width 21 height 21
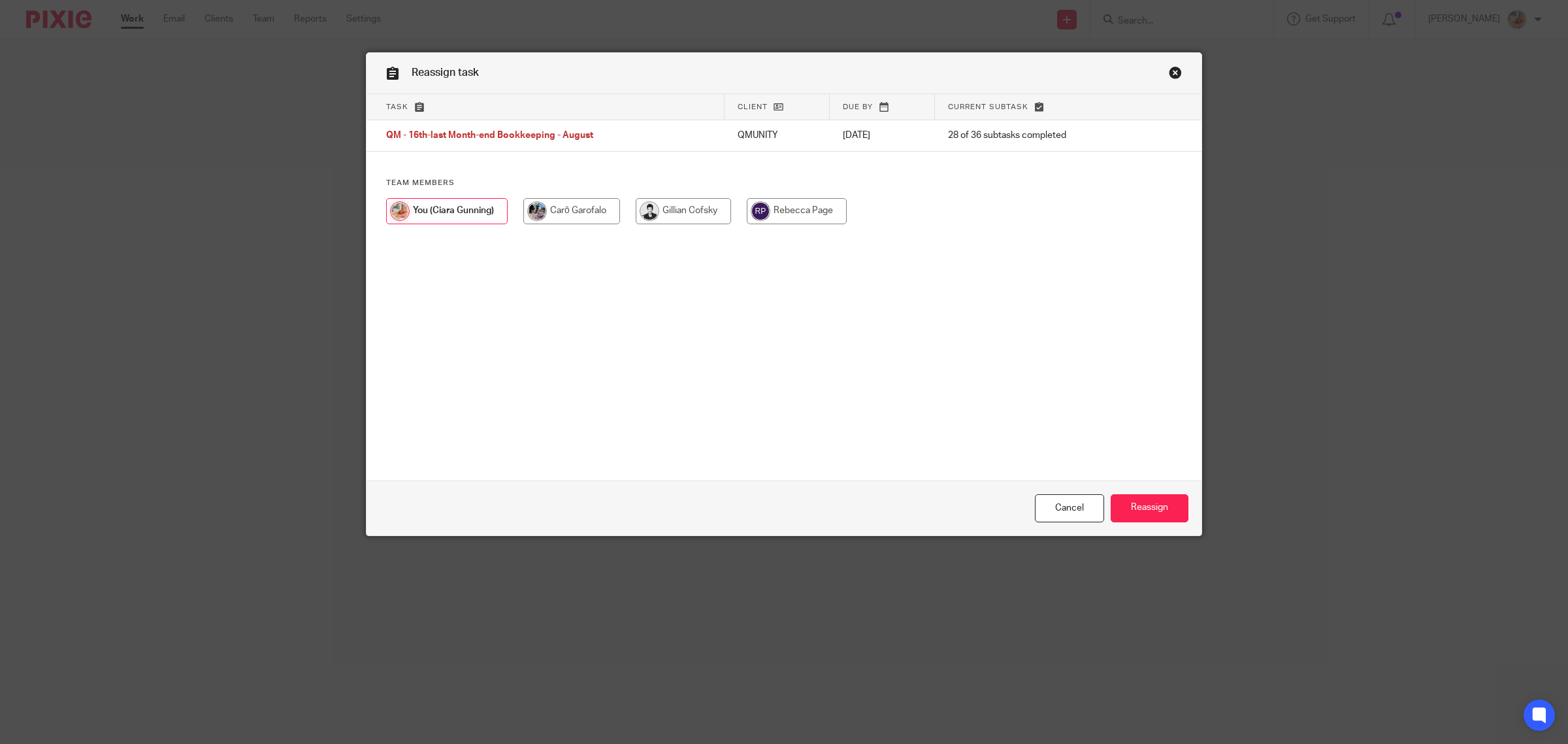
drag, startPoint x: 662, startPoint y: 220, endPoint x: 689, endPoint y: 230, distance: 28.8
click at [662, 219] on input "radio" at bounding box center [683, 210] width 95 height 26
radio input "true"
click at [1147, 504] on input "Reassign" at bounding box center [1150, 508] width 78 height 28
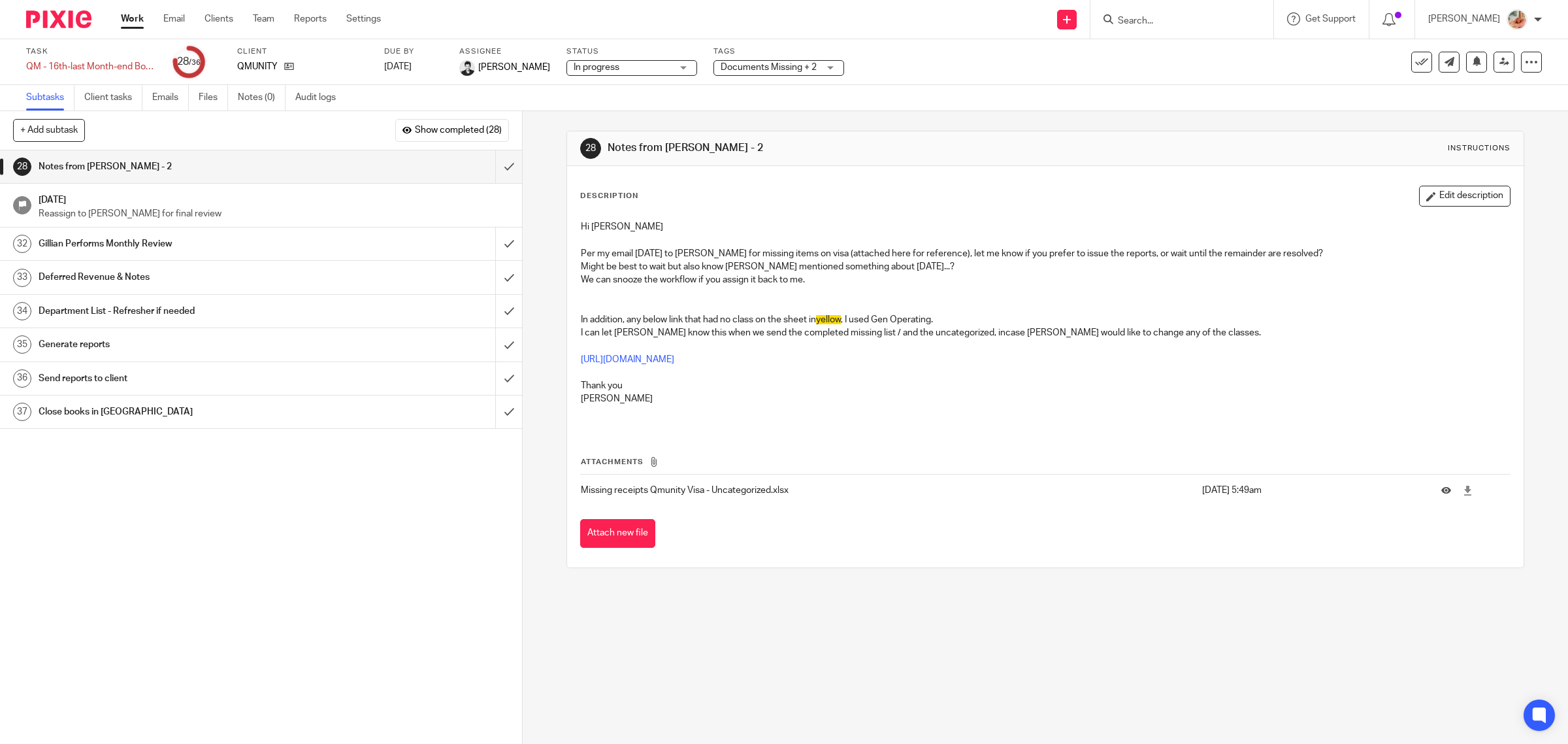
click at [1428, 190] on button "Edit description" at bounding box center [1464, 196] width 92 height 21
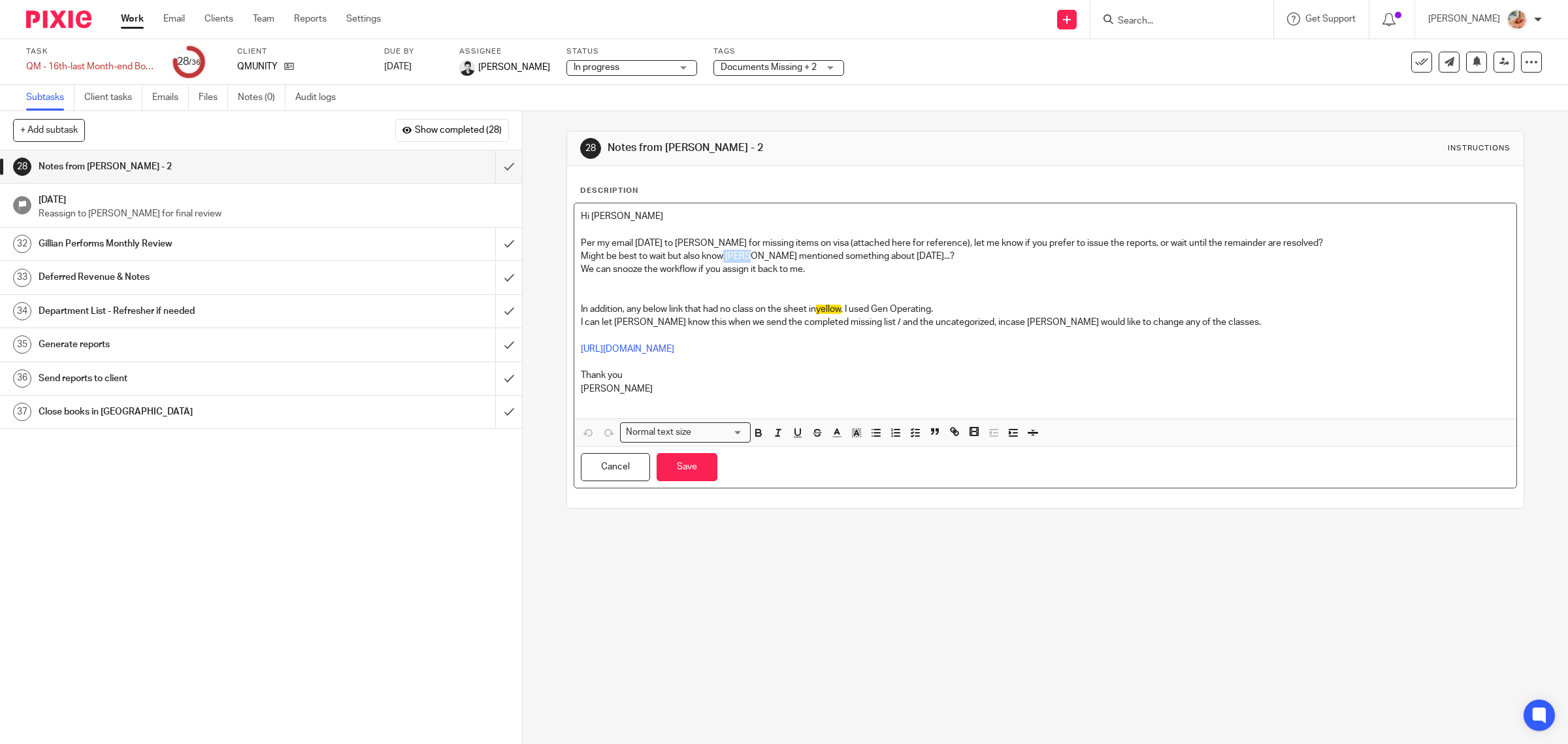
drag, startPoint x: 718, startPoint y: 256, endPoint x: 744, endPoint y: 251, distance: 26.5
click at [744, 251] on p "Might be best to wait but also know [PERSON_NAME] mentioned something about [DA…" at bounding box center [1046, 257] width 929 height 13
click at [906, 259] on p "Might be best to wait but also know think mentioned something about Thursday...?" at bounding box center [1046, 257] width 929 height 13
click at [918, 255] on p "Might be best to wait but also know think mentioned something about Thursday...?" at bounding box center [1046, 257] width 929 height 13
click at [692, 463] on button "Save" at bounding box center [686, 467] width 60 height 28
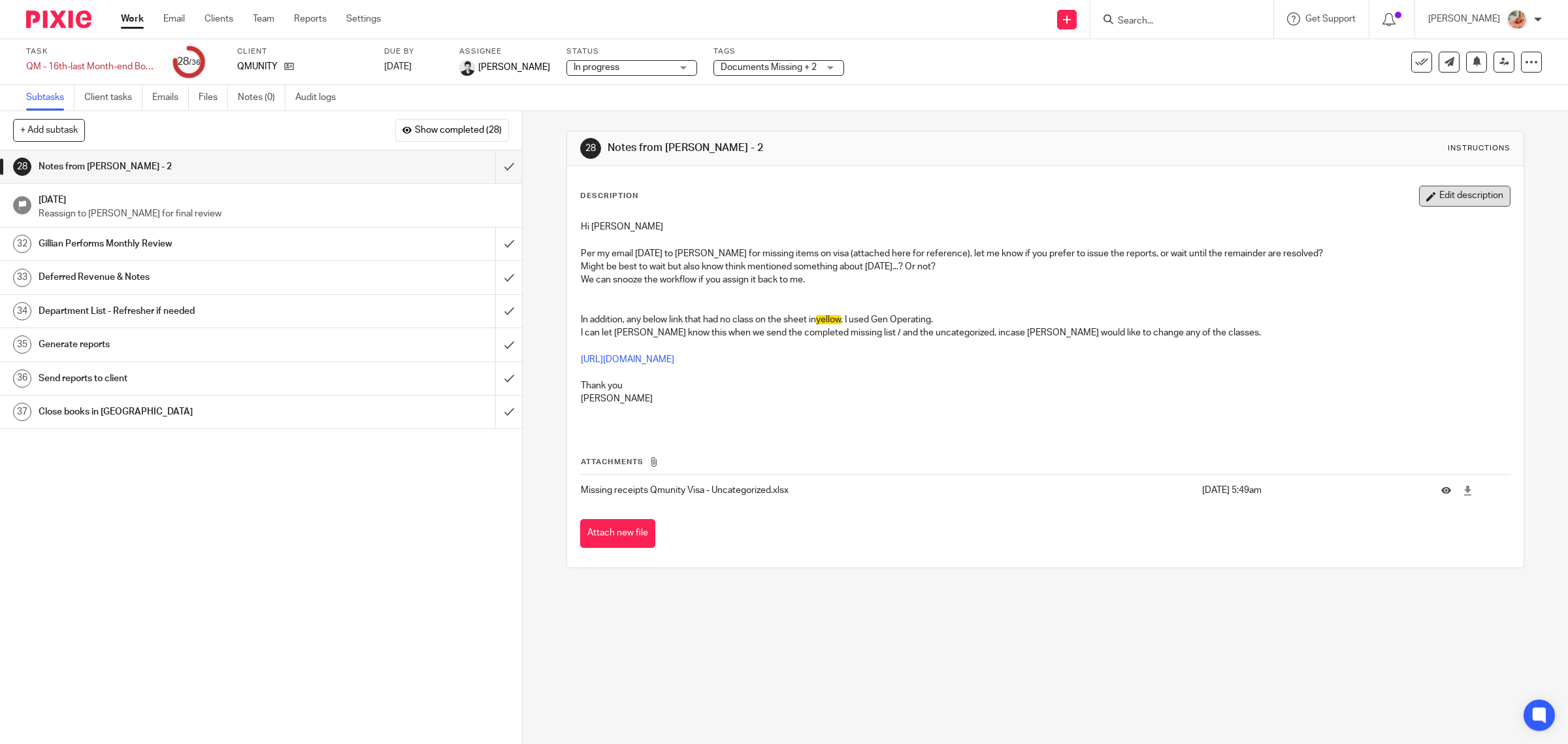
click at [1426, 200] on button "Edit description" at bounding box center [1464, 196] width 92 height 21
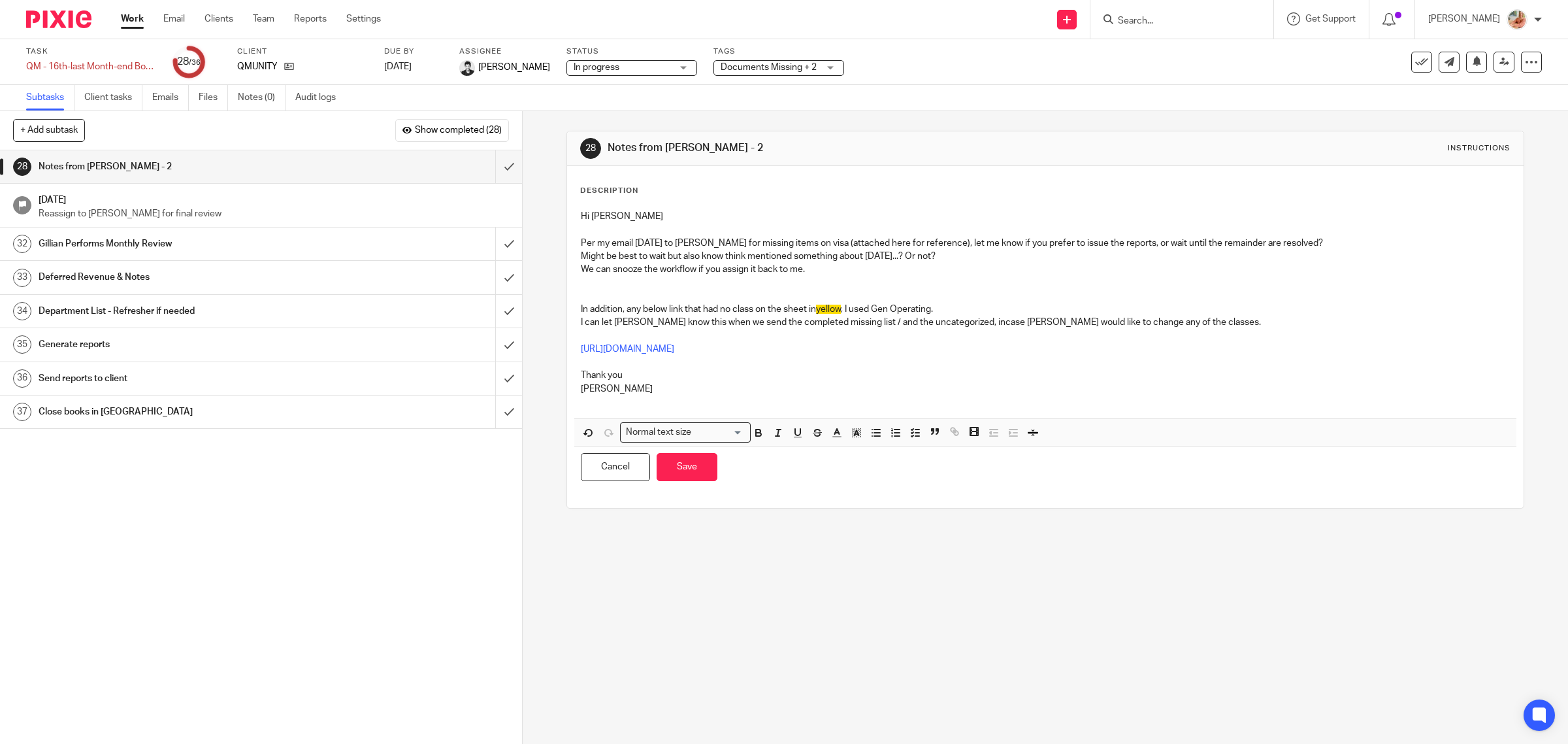
click at [1177, 319] on p "I can let Karan know this when we send the completed missing list / and the unc…" at bounding box center [1046, 322] width 929 height 13
drag, startPoint x: 596, startPoint y: 320, endPoint x: 559, endPoint y: 324, distance: 37.2
click at [559, 324] on div "28 Notes from Ciara - 2 Instructions Description Hi Gillian Per my email today …" at bounding box center [1045, 428] width 1045 height 633
drag, startPoint x: 592, startPoint y: 324, endPoint x: 546, endPoint y: 322, distance: 46.0
click at [546, 322] on div "28 Notes from Ciara - 2 Instructions Description Hi Gillian Per my email today …" at bounding box center [1045, 428] width 1045 height 633
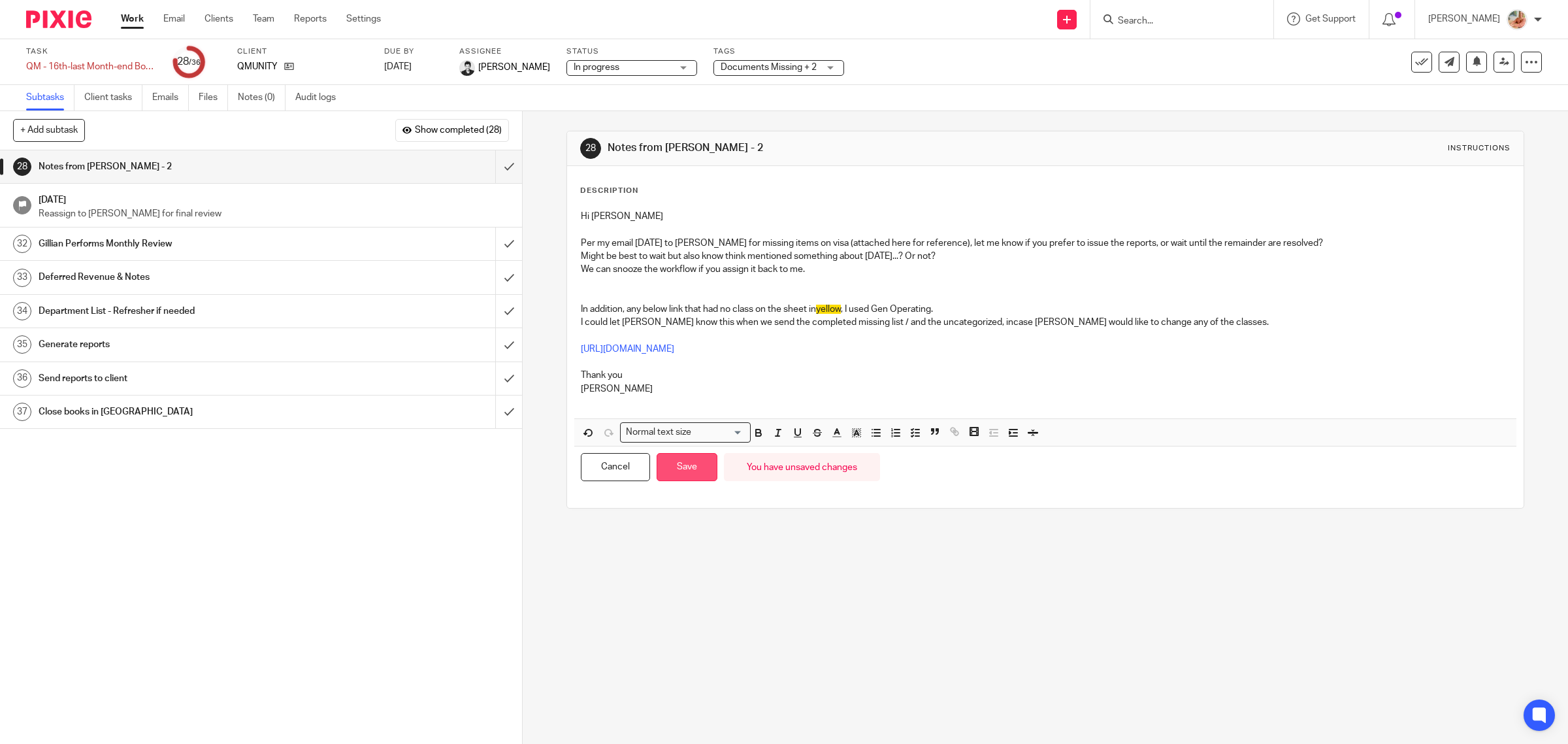
click at [683, 477] on button "Save" at bounding box center [686, 467] width 60 height 28
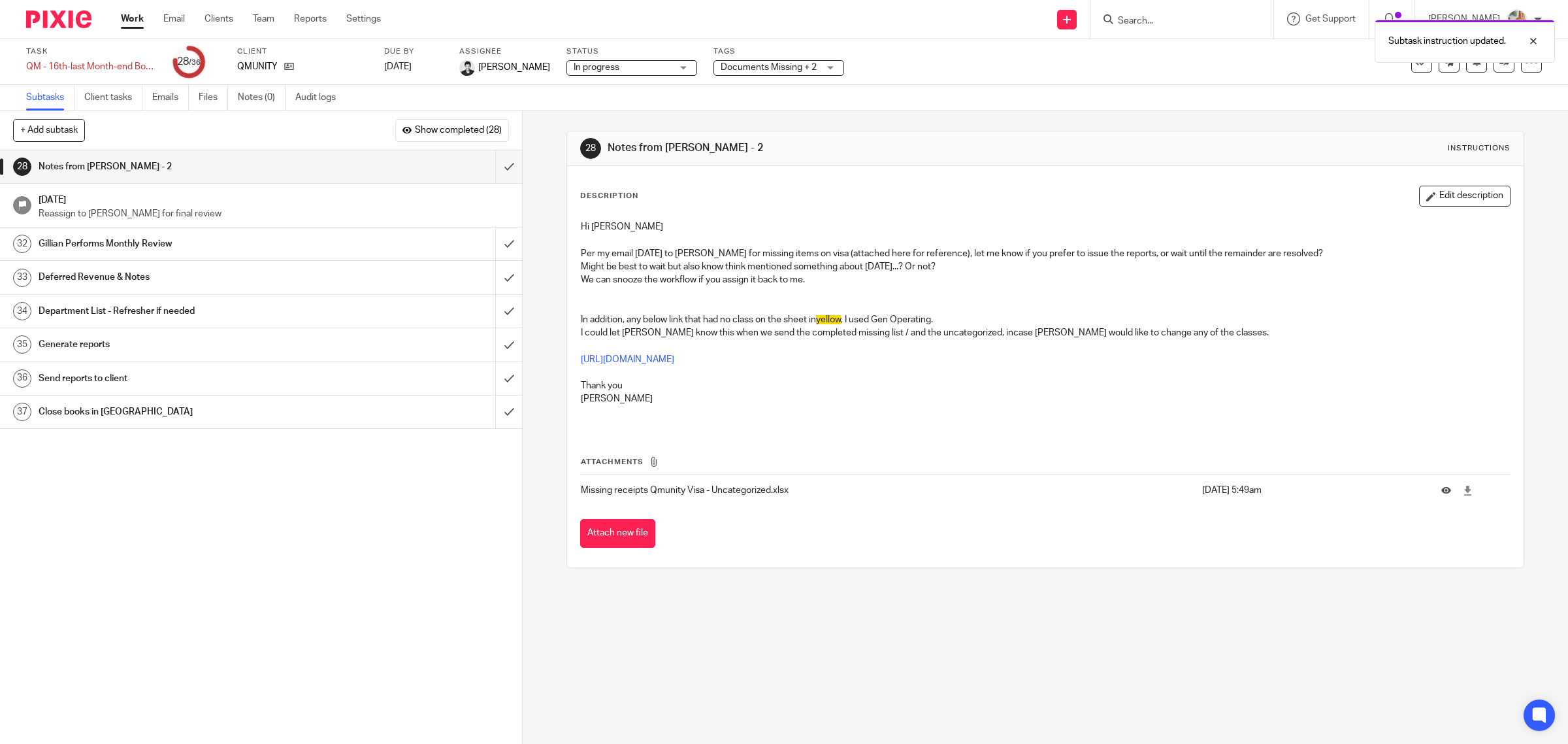
click at [134, 15] on link "Work" at bounding box center [132, 19] width 23 height 13
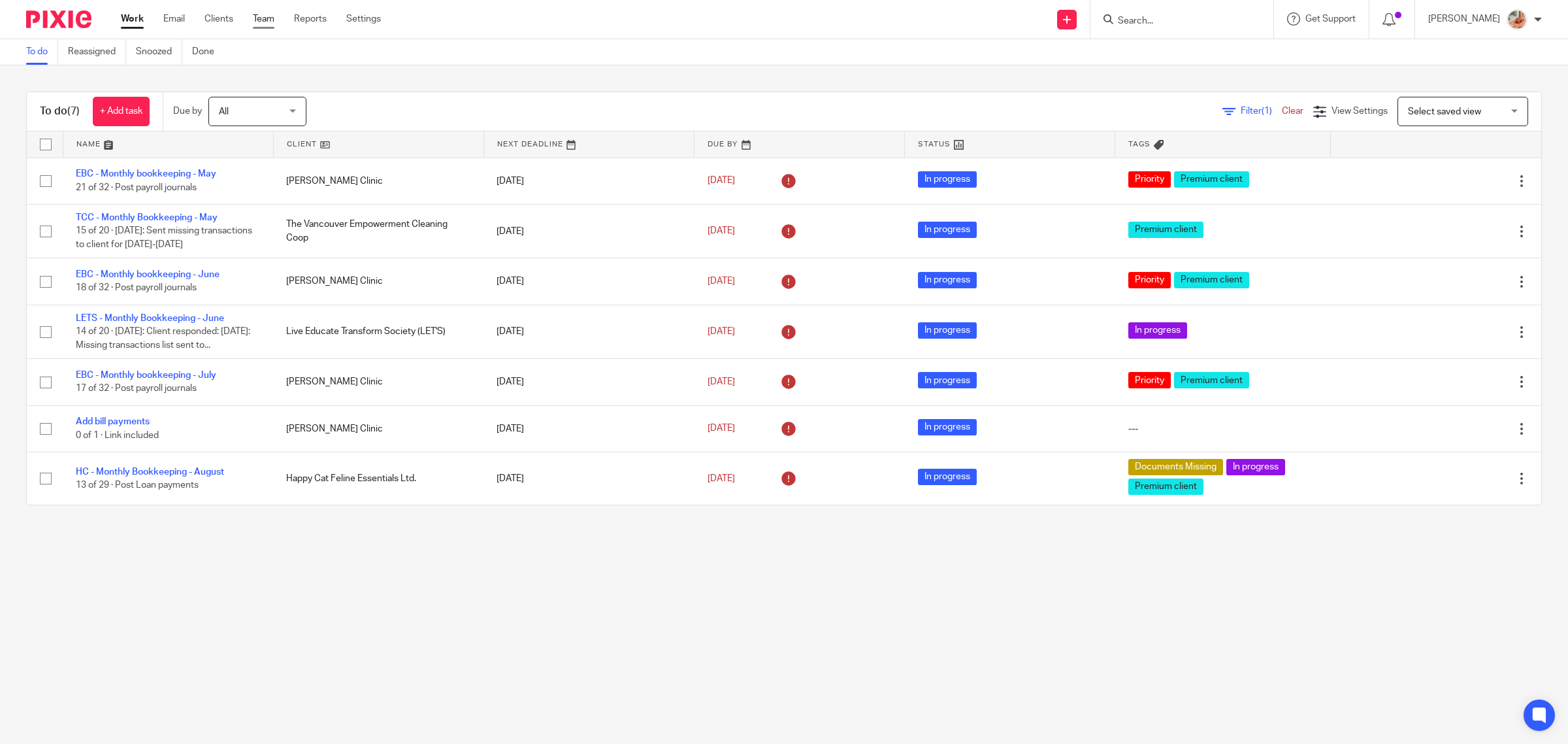
click at [266, 13] on link "Team" at bounding box center [263, 19] width 22 height 13
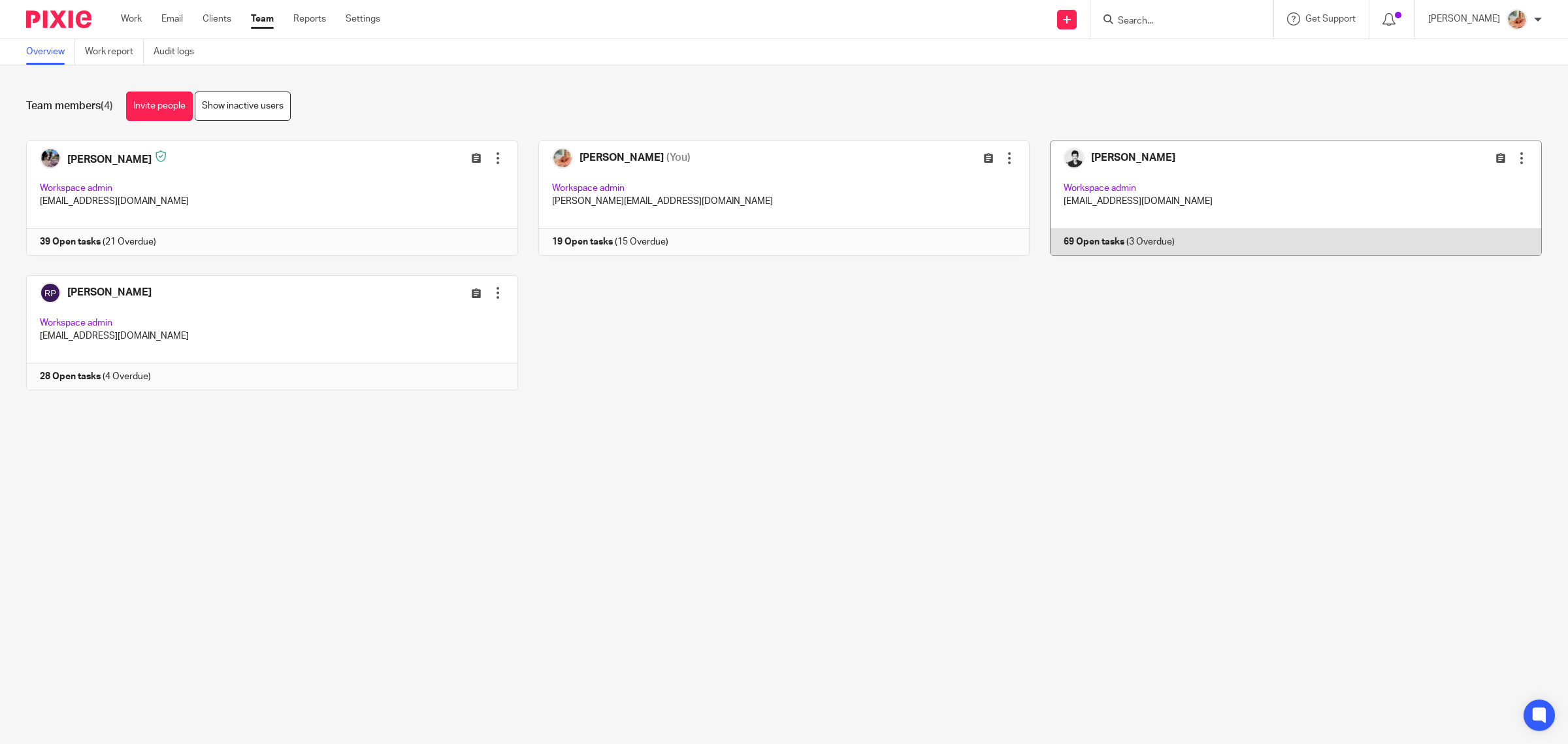
click at [1150, 193] on link at bounding box center [1285, 198] width 512 height 115
